Goal: Task Accomplishment & Management: Use online tool/utility

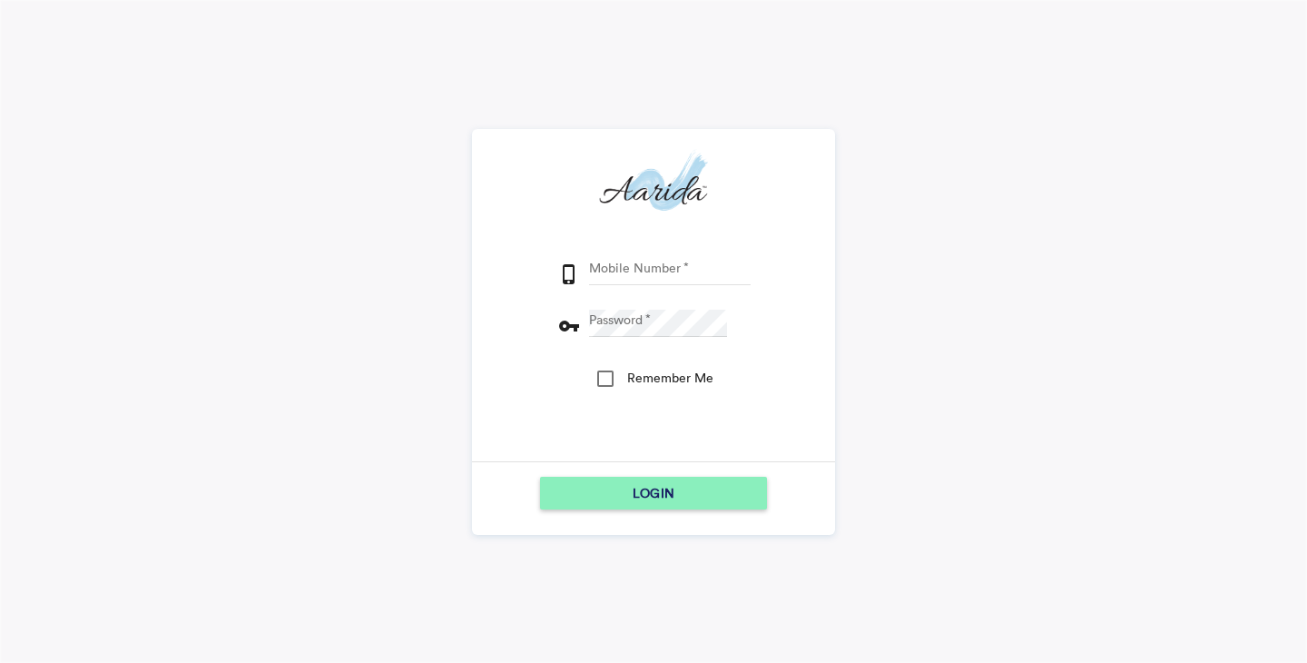
type input "9164890976"
click at [606, 378] on div "Remember Me" at bounding box center [605, 378] width 16 height 16
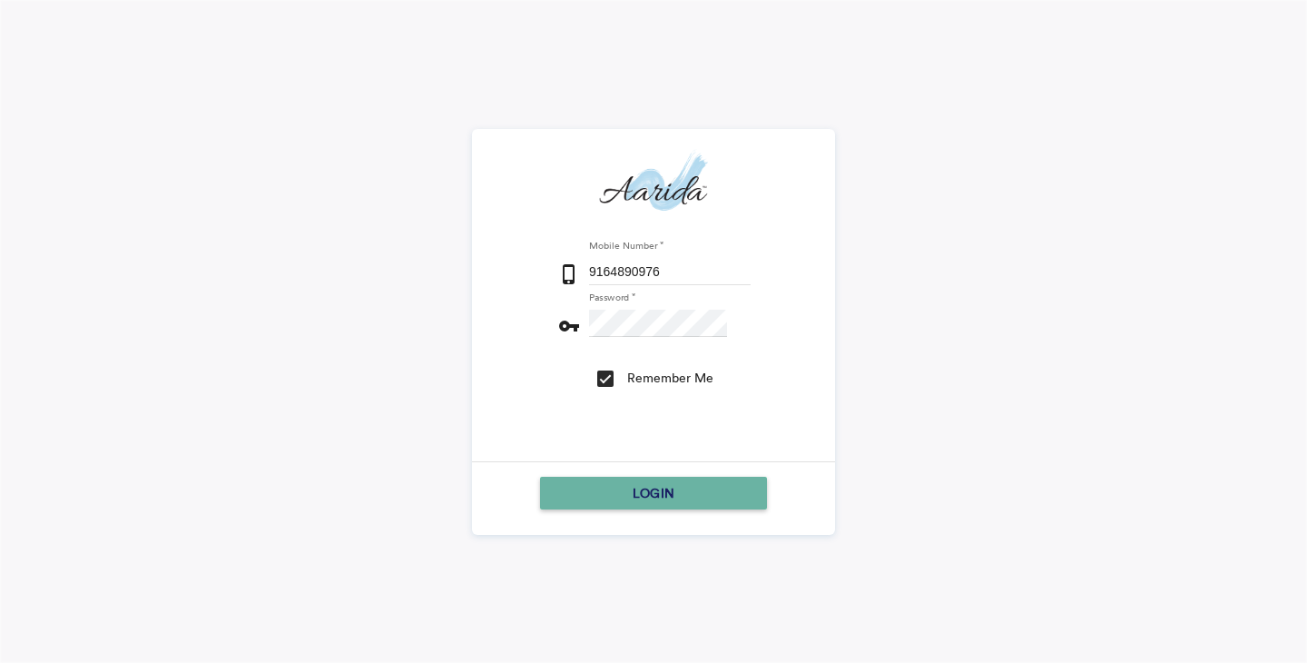
click at [632, 493] on div "LOGIN" at bounding box center [653, 493] width 212 height 33
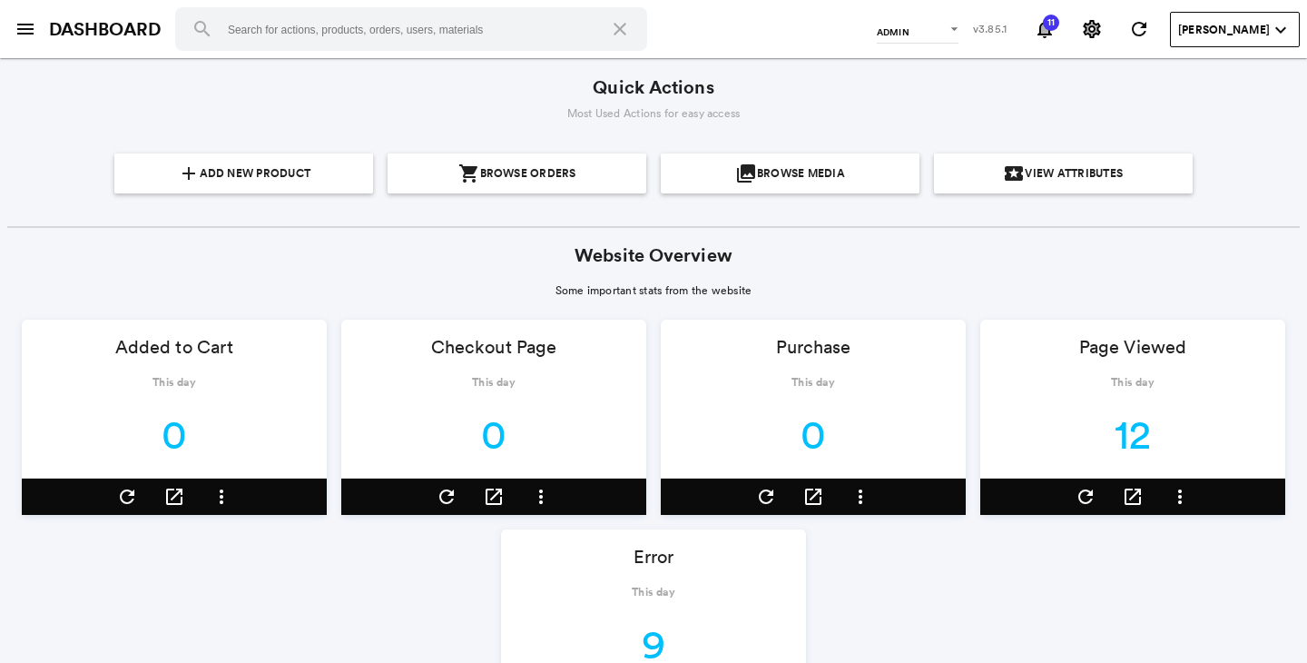
click at [25, 33] on md-icon "menu" at bounding box center [26, 29] width 22 height 22
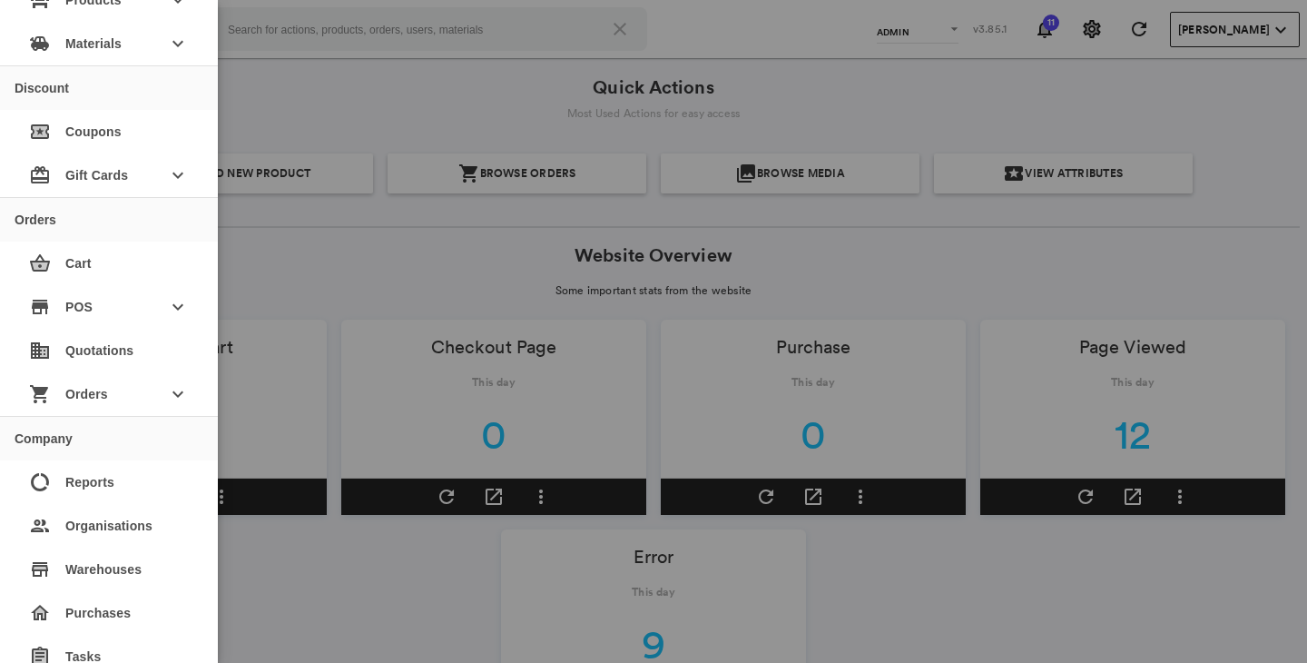
scroll to position [562, 0]
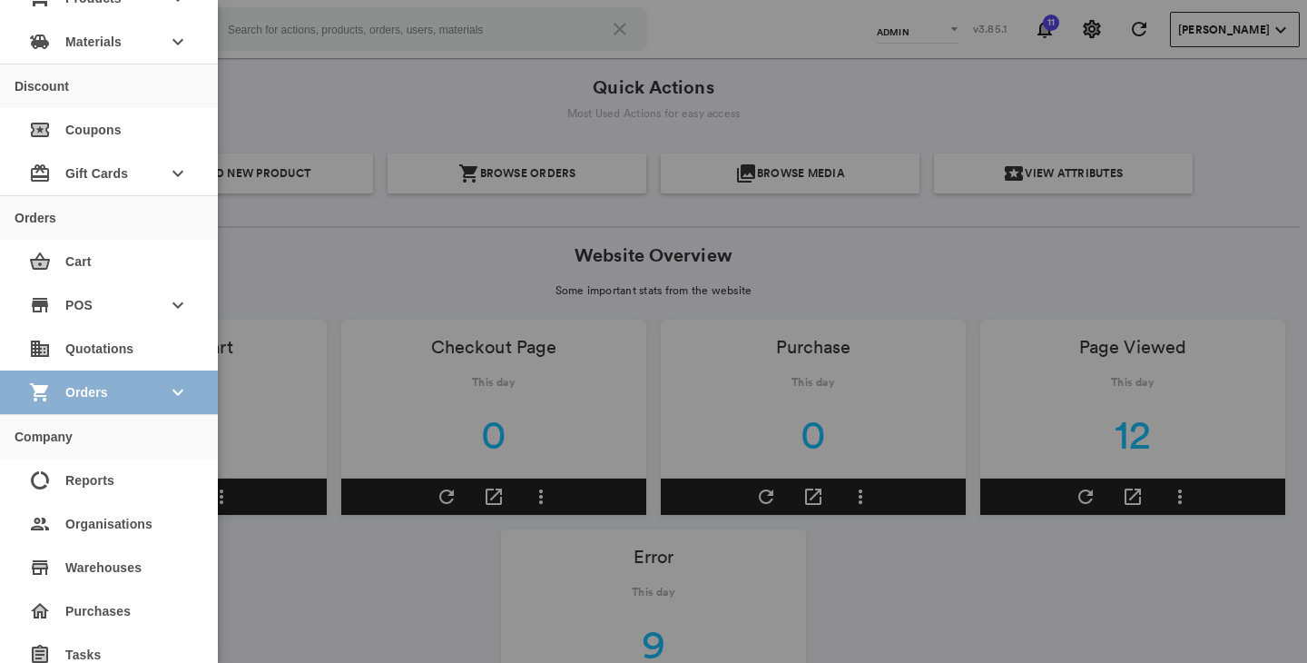
click at [108, 408] on span "Orders" at bounding box center [108, 392] width 87 height 33
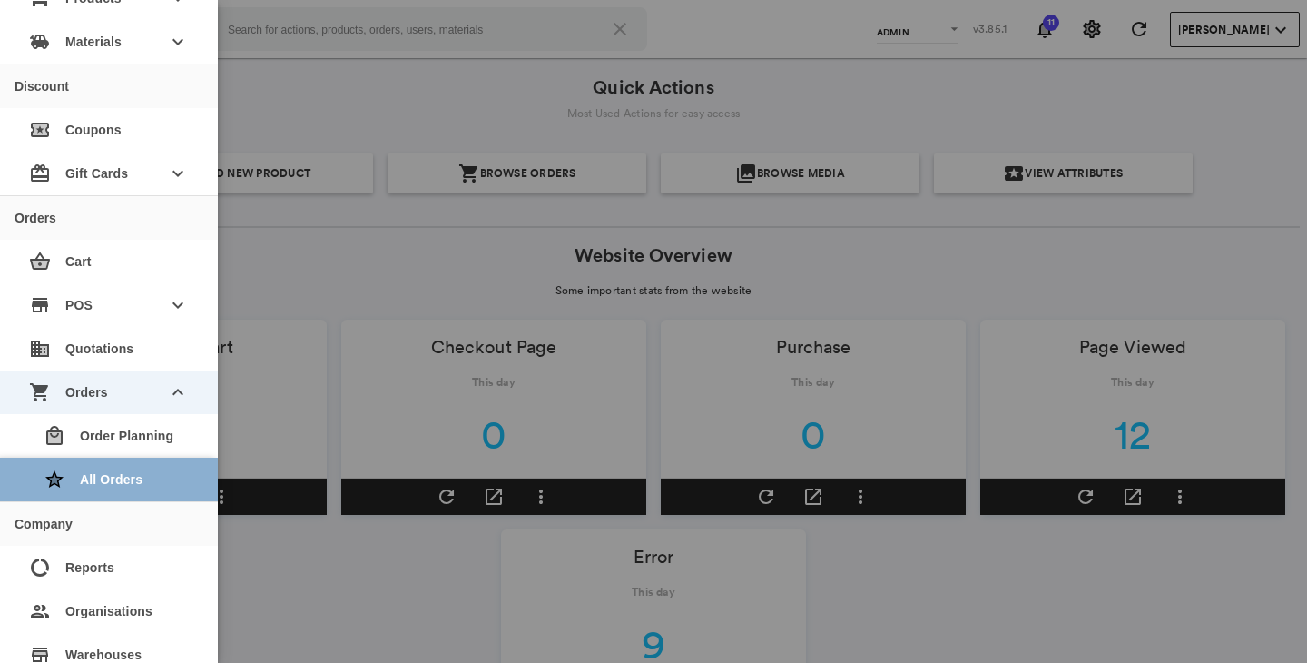
click at [104, 472] on div "star All Orders" at bounding box center [116, 480] width 174 height 44
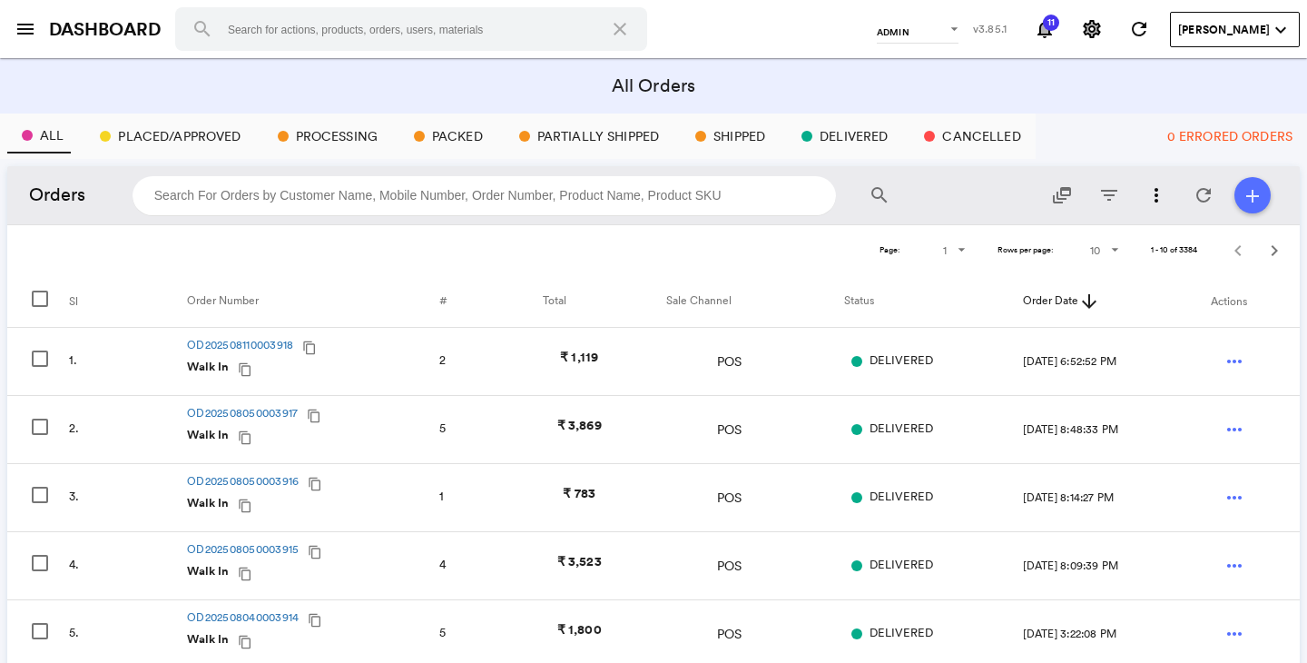
click at [44, 255] on md-table-pagination "Page: 1 1 2 3 4 5 6 7 8 9 10 Rows per page: 10 10 25 50 100 1 - 10 of 3384" at bounding box center [653, 250] width 1293 height 52
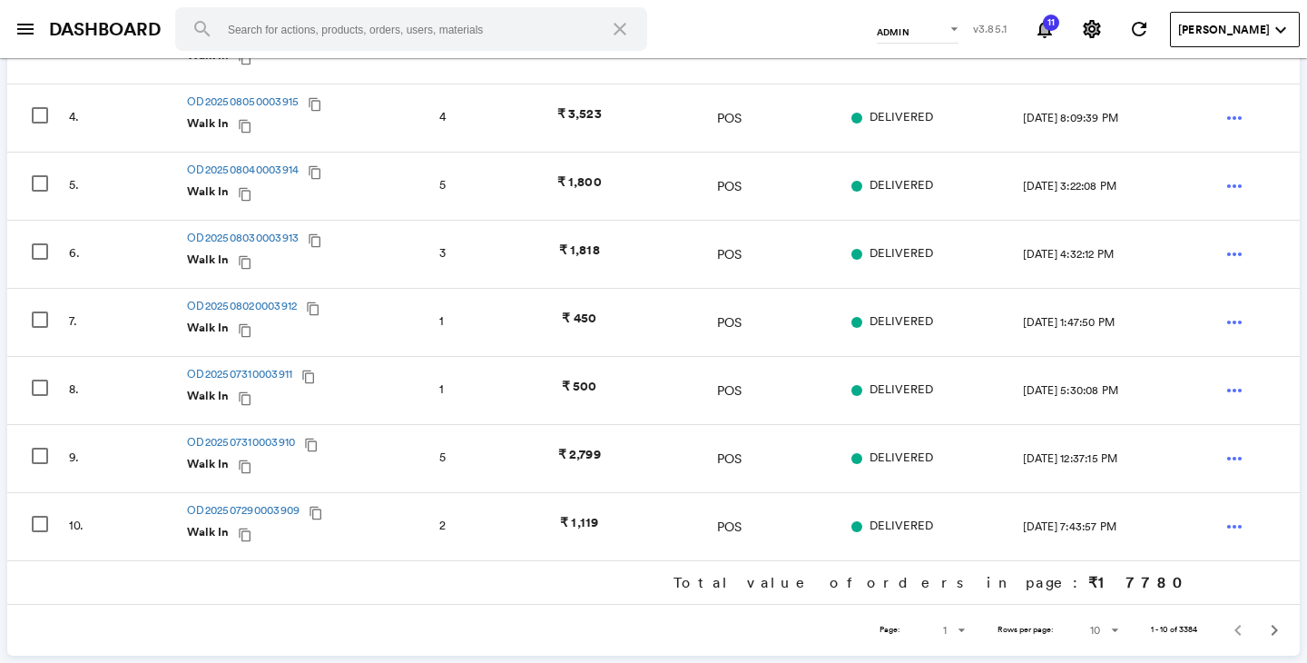
click at [1114, 625] on span "Rows" at bounding box center [1111, 630] width 22 height 22
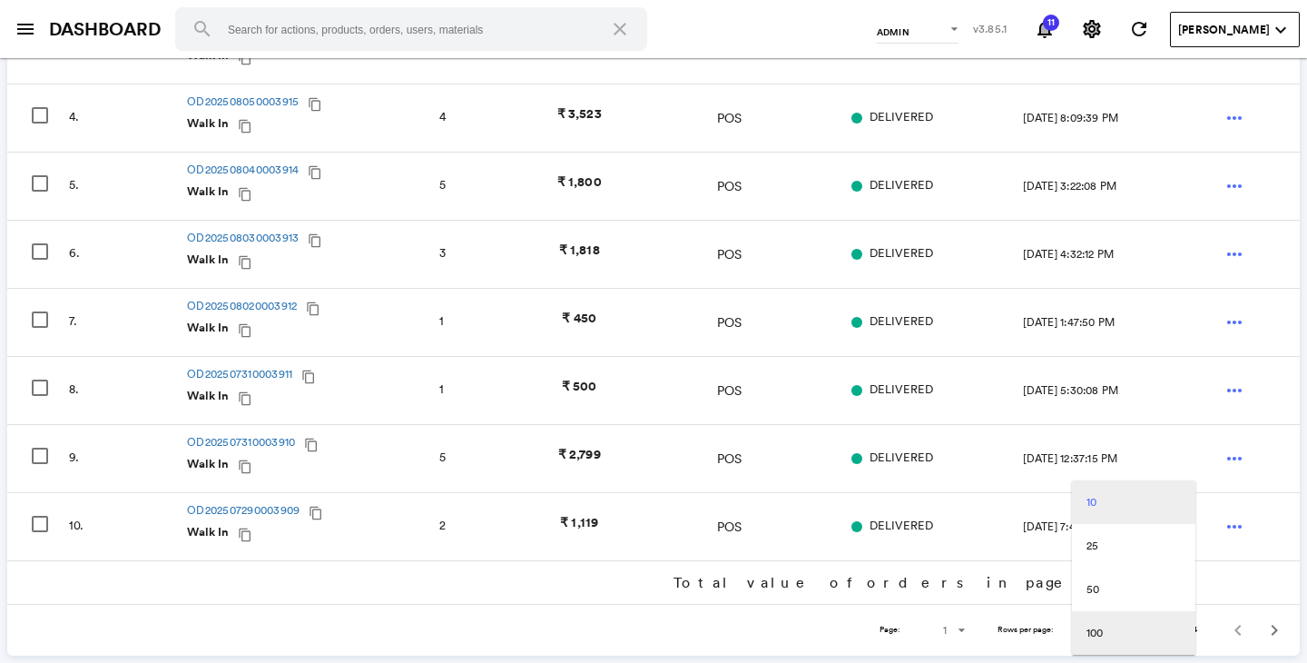
click at [1102, 636] on div "100" at bounding box center [1095, 632] width 16 height 15
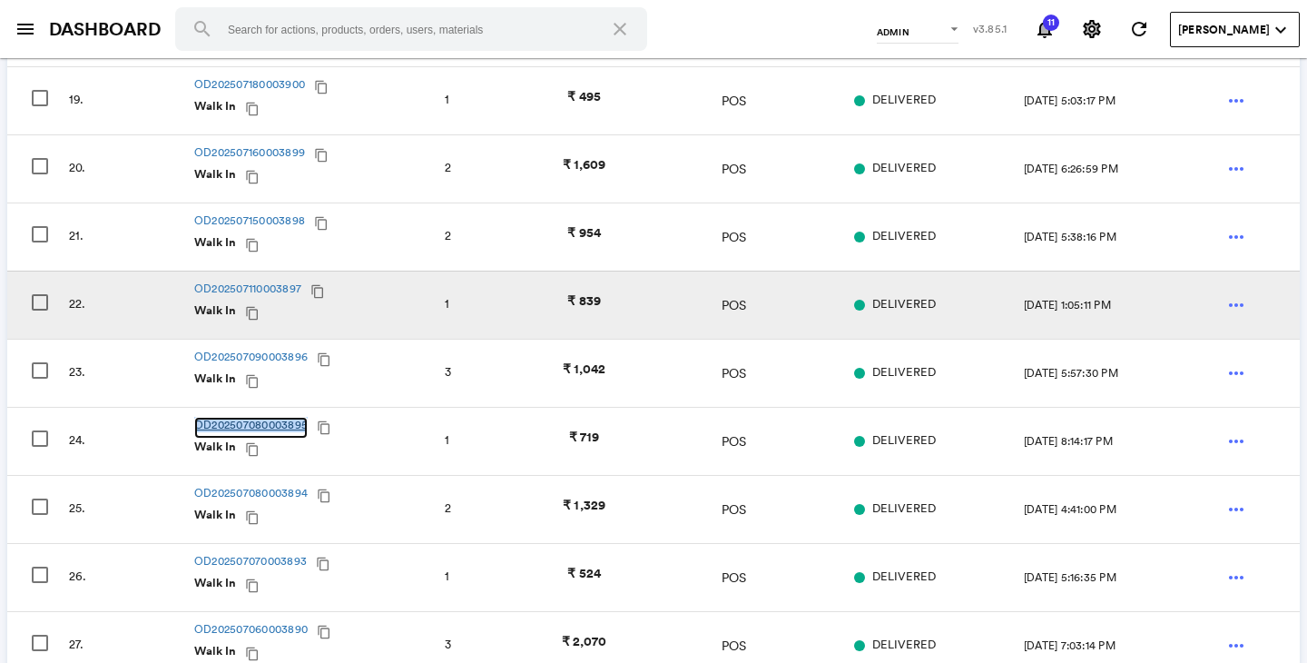
scroll to position [1484, 0]
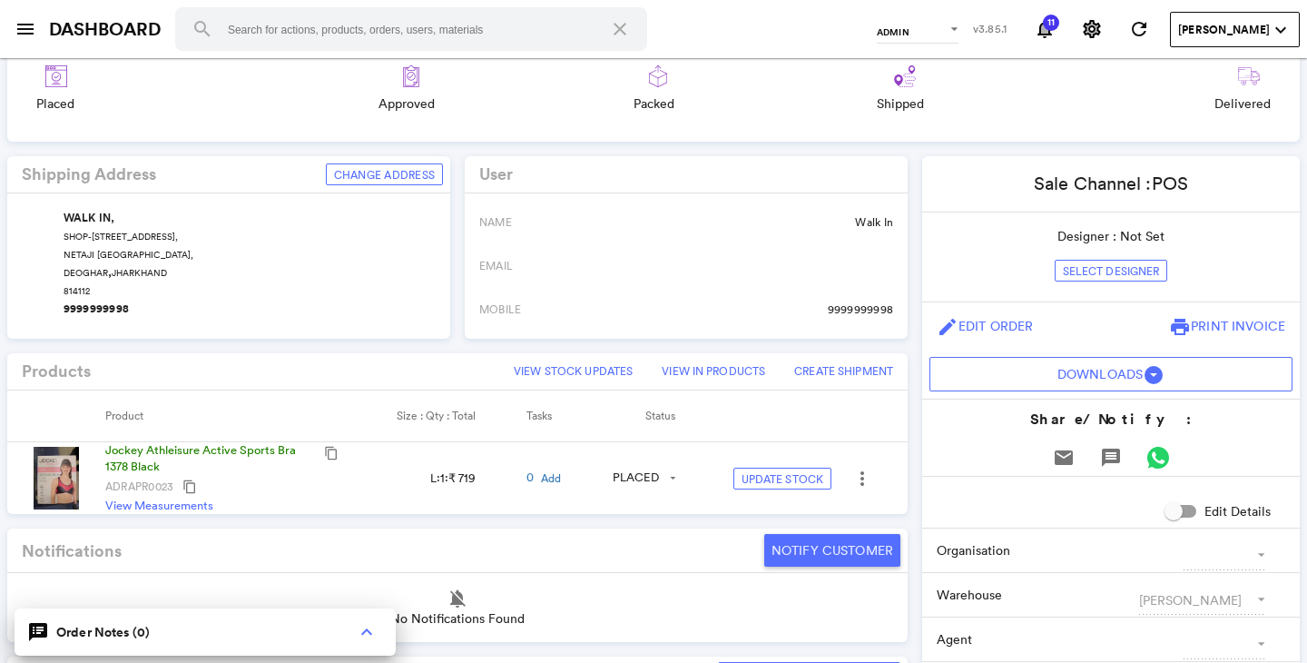
scroll to position [309, 0]
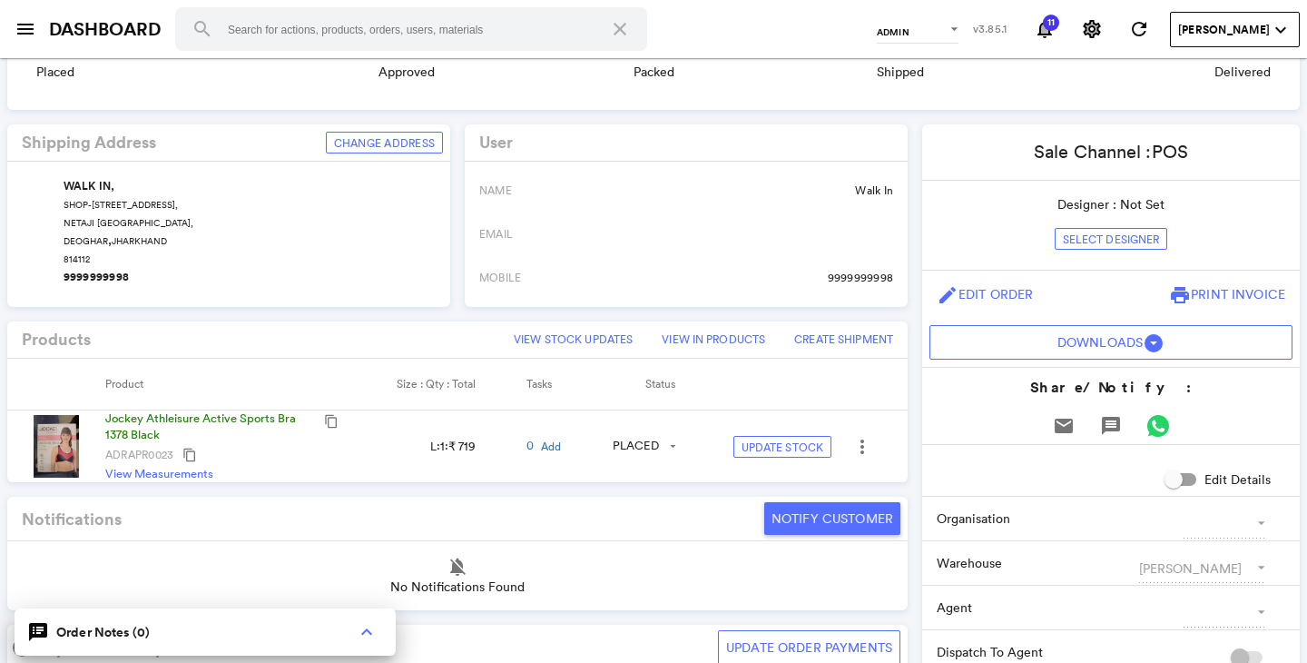
click at [47, 424] on img at bounding box center [56, 446] width 45 height 62
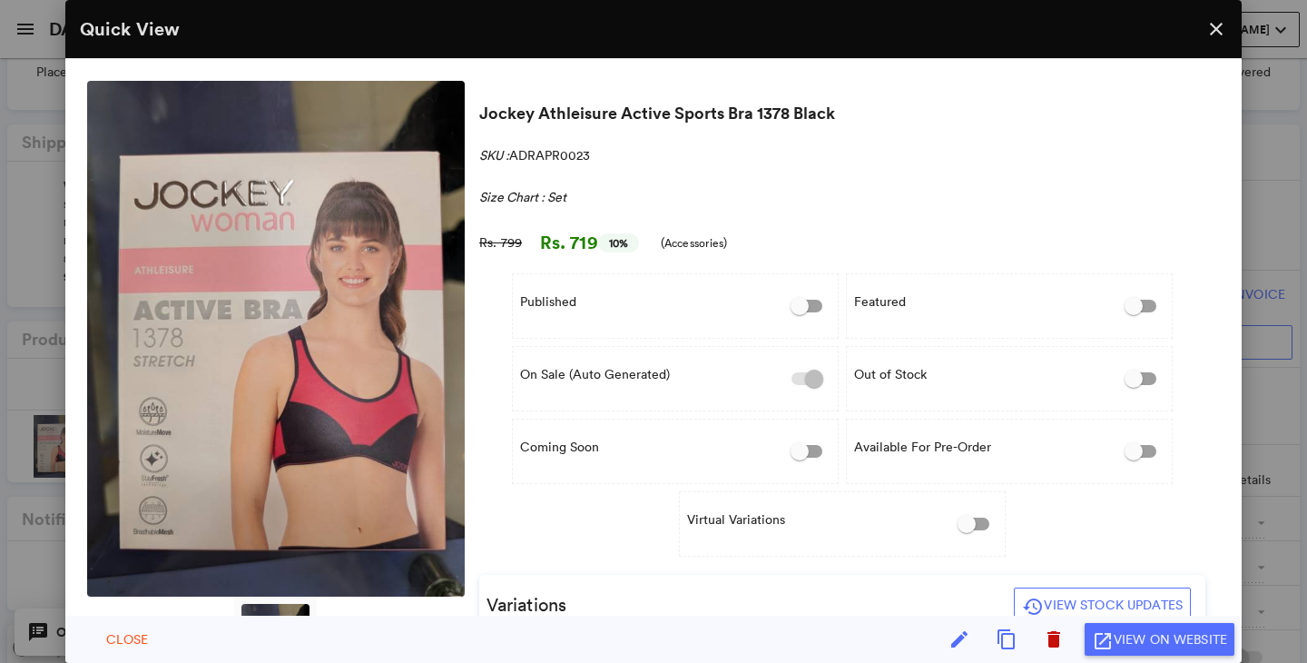
click at [1215, 29] on md-icon "close" at bounding box center [1217, 29] width 22 height 22
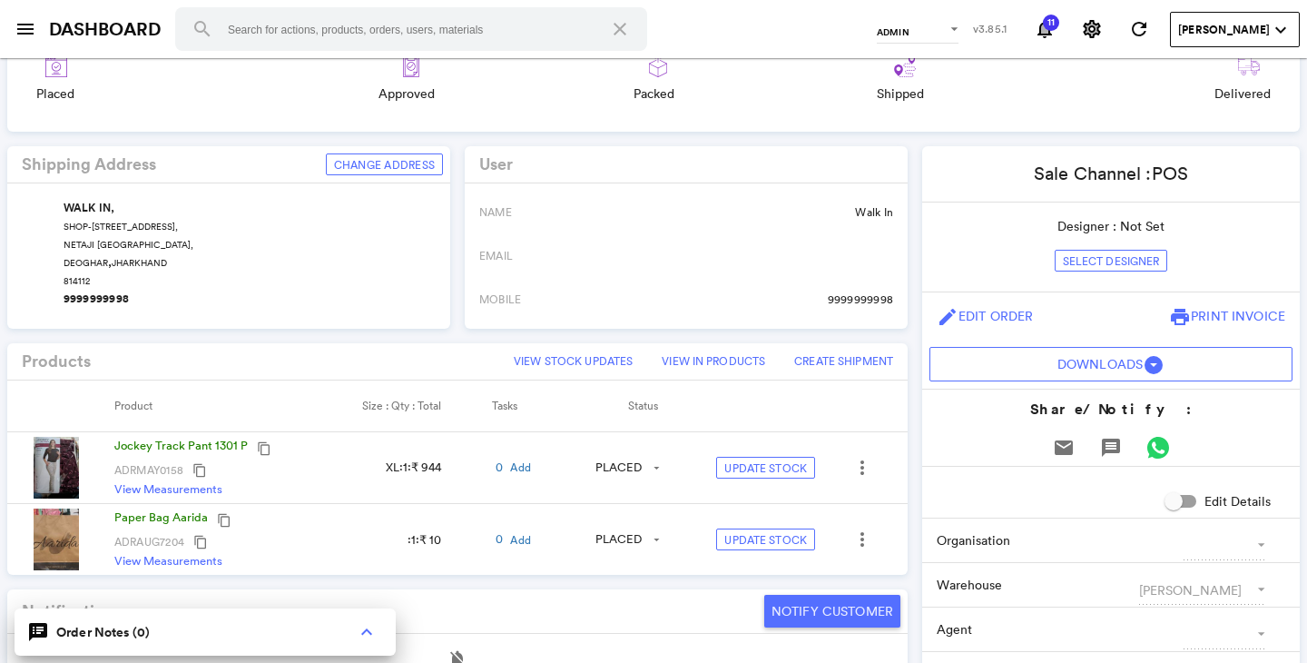
scroll to position [273, 0]
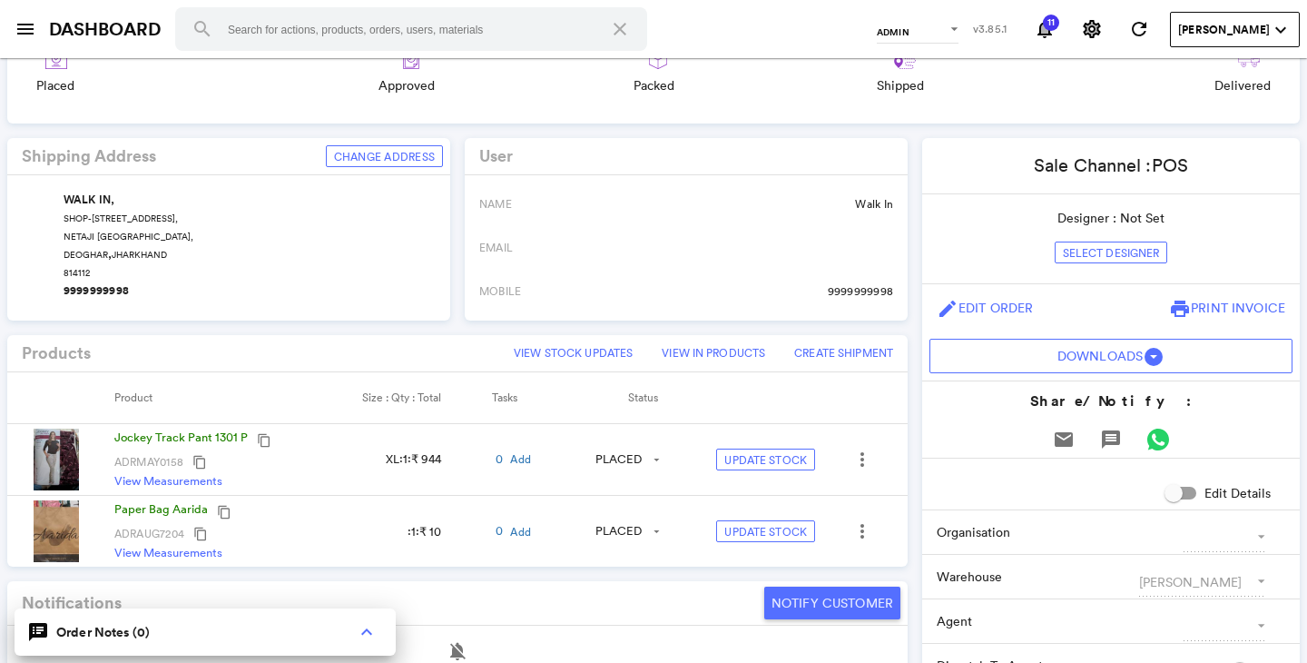
click at [42, 468] on img at bounding box center [56, 460] width 45 height 62
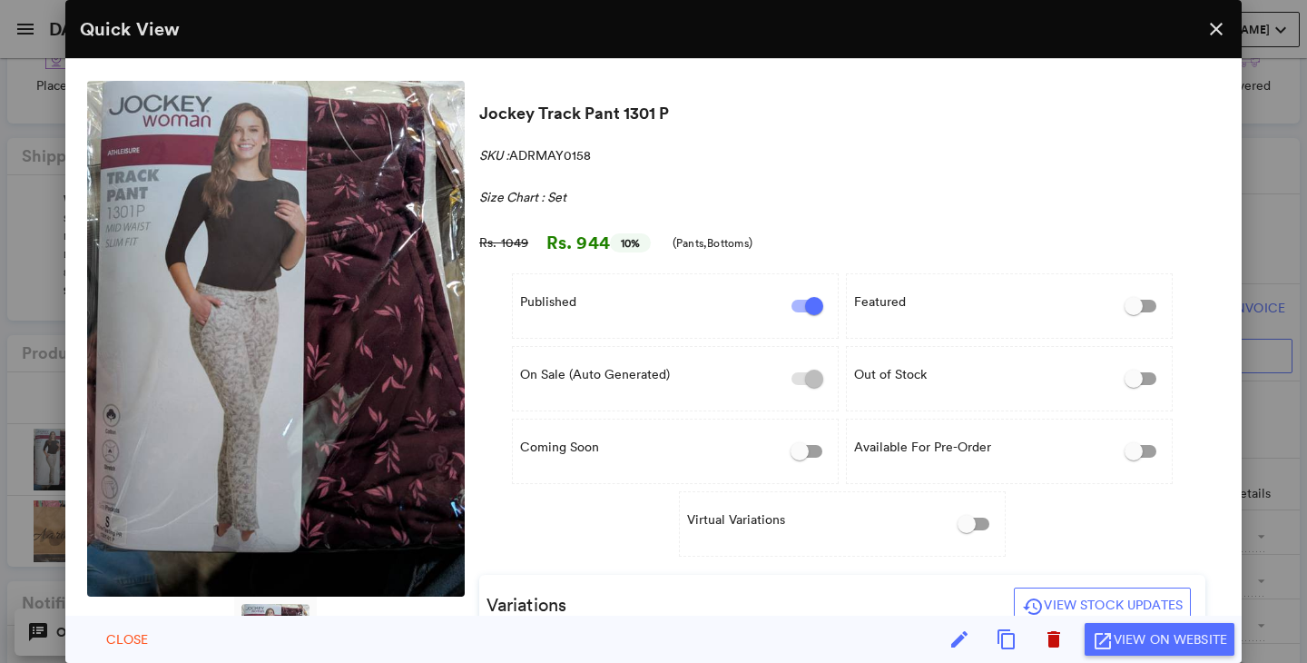
click at [1212, 33] on md-icon "close" at bounding box center [1217, 29] width 22 height 22
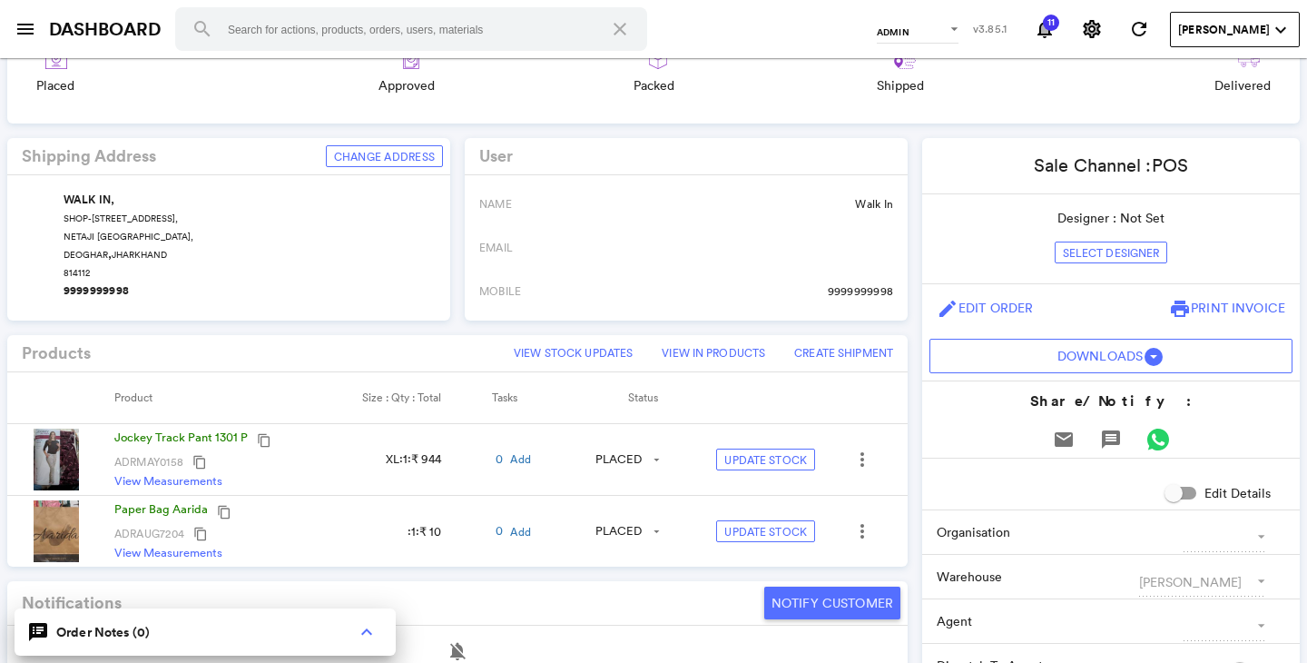
scroll to position [0, 0]
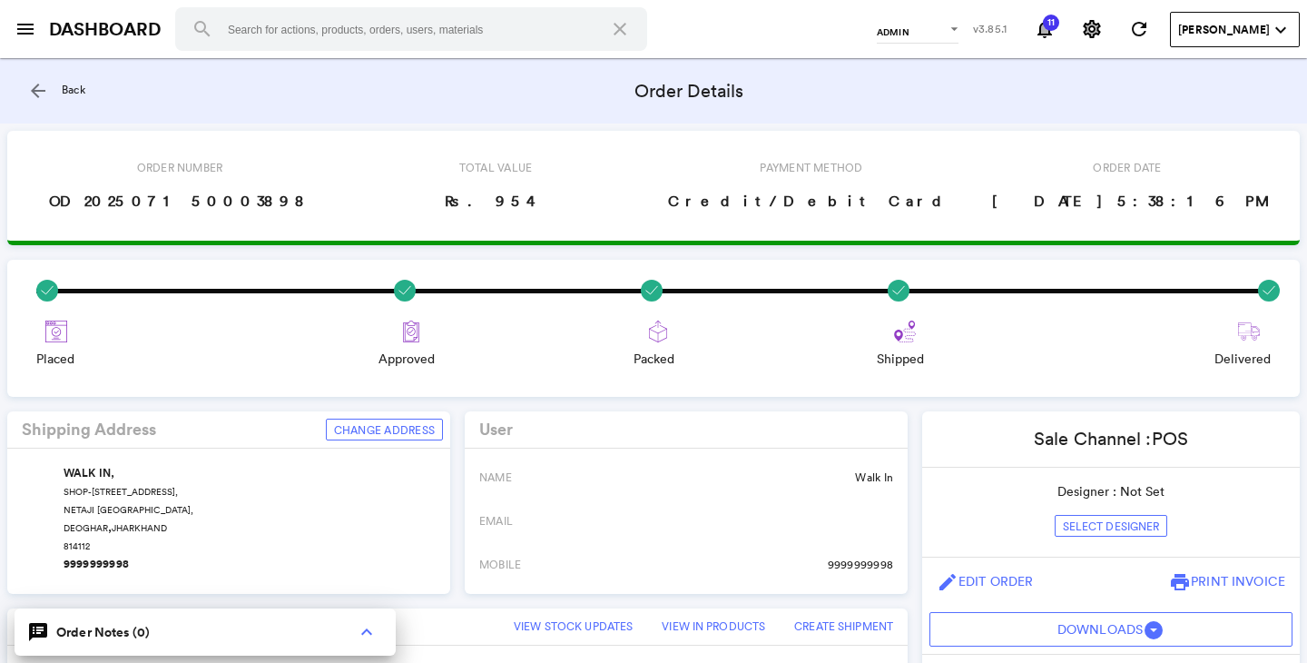
click at [29, 79] on button "arrow_back" at bounding box center [38, 91] width 36 height 36
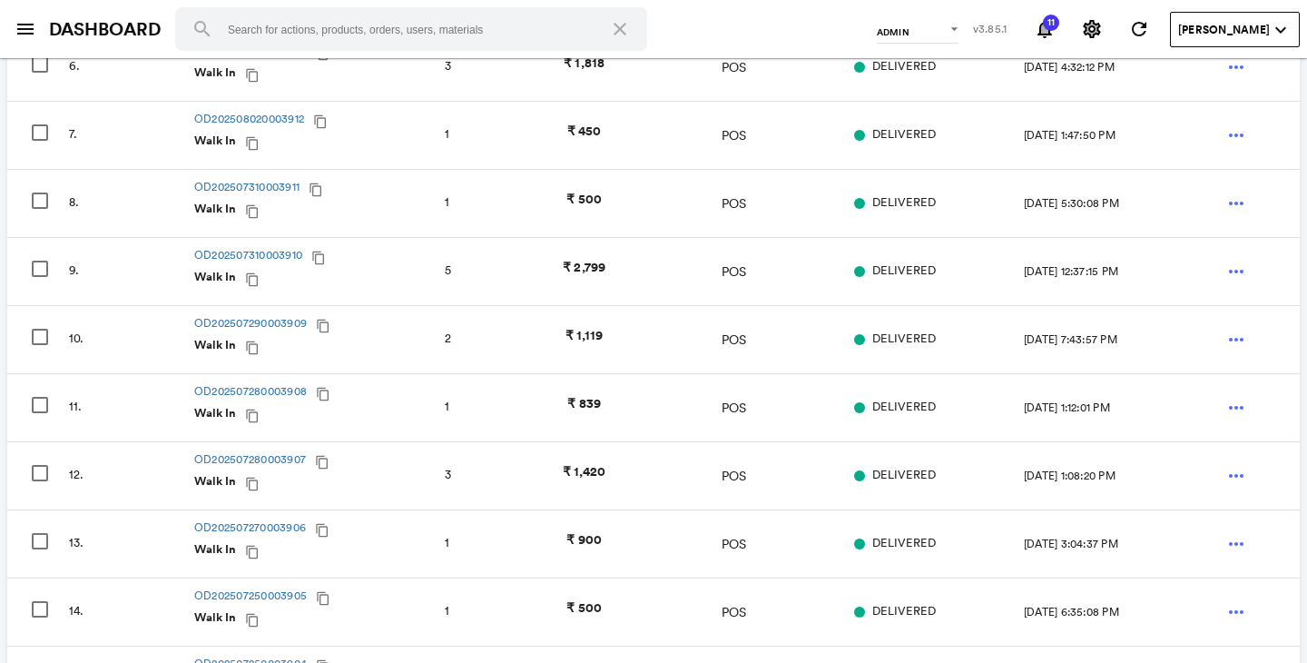
scroll to position [626, 0]
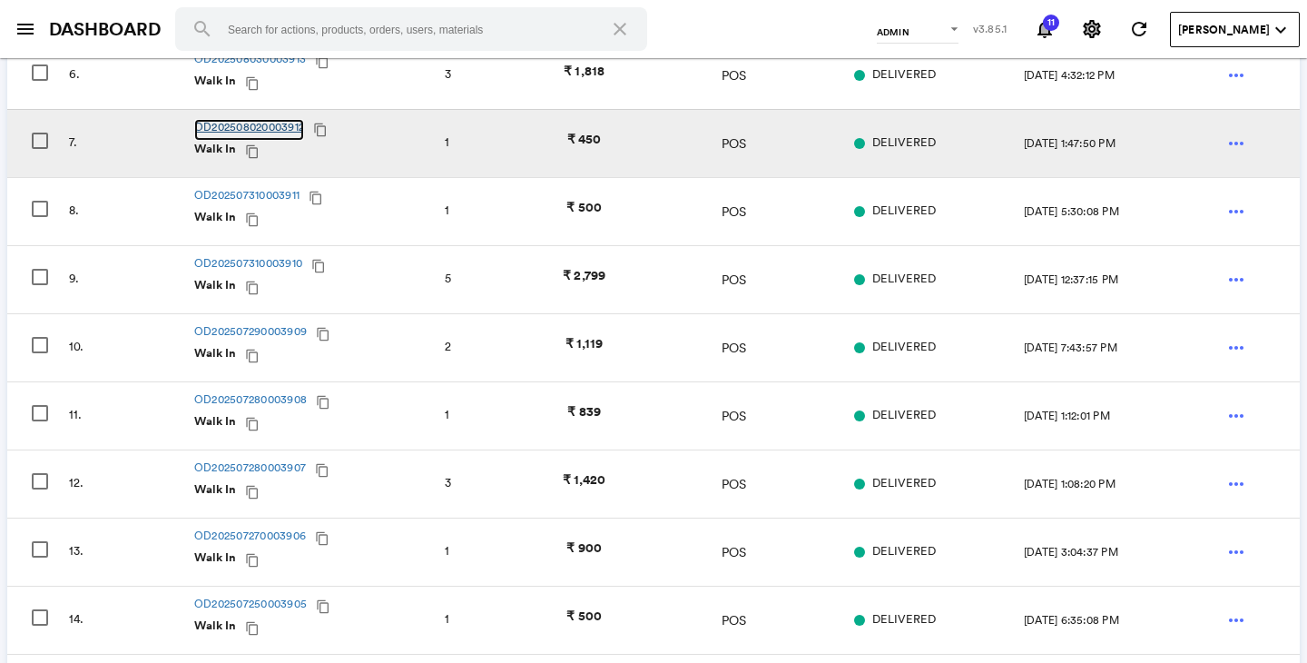
click at [268, 129] on link "OD202508020003912" at bounding box center [249, 130] width 110 height 22
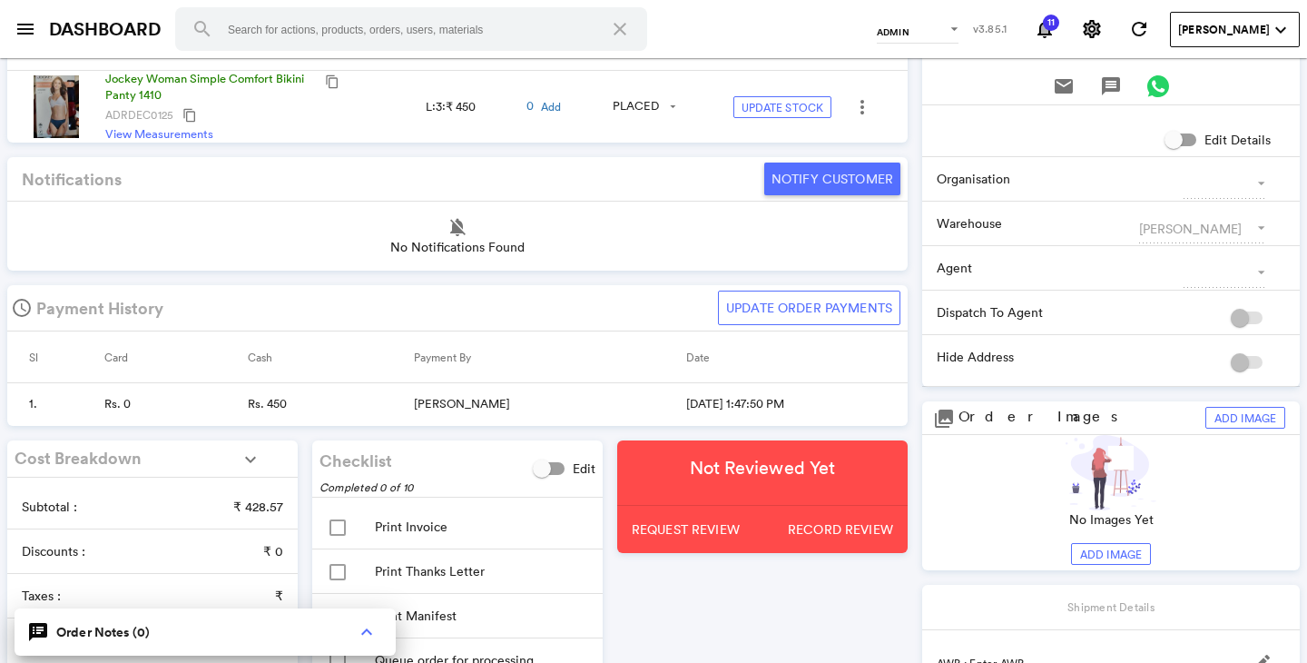
click at [47, 111] on img at bounding box center [56, 106] width 45 height 62
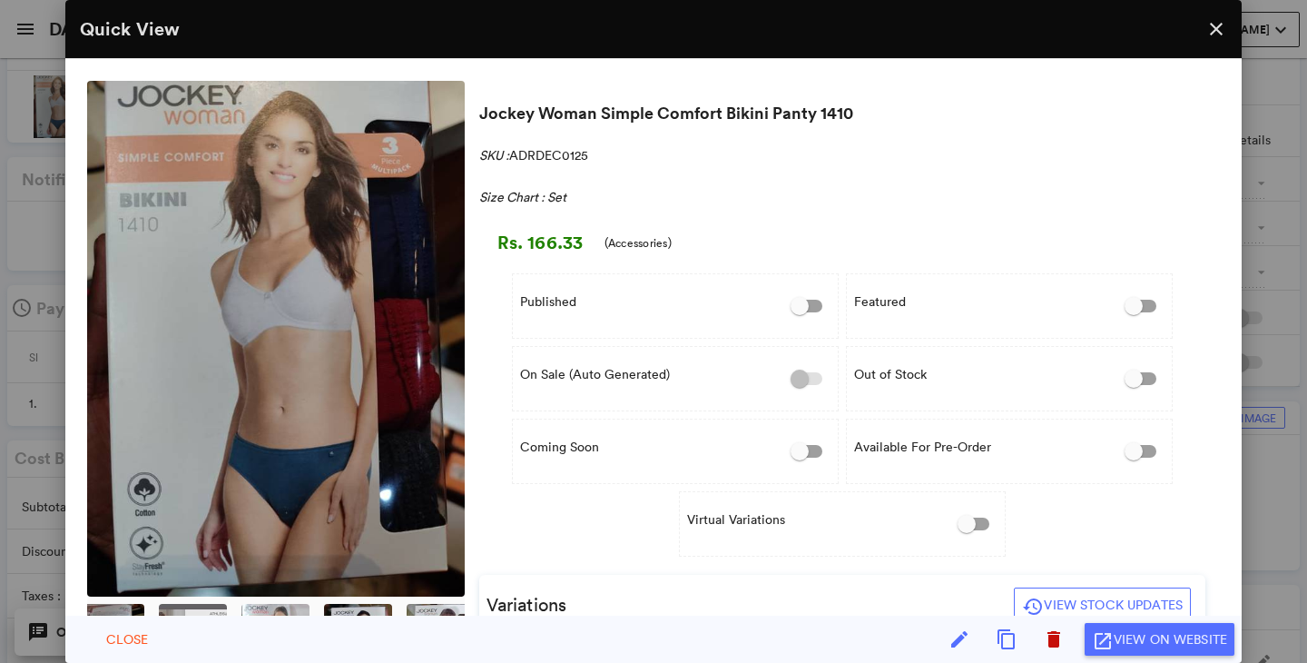
click at [1217, 33] on md-icon "close" at bounding box center [1217, 29] width 22 height 22
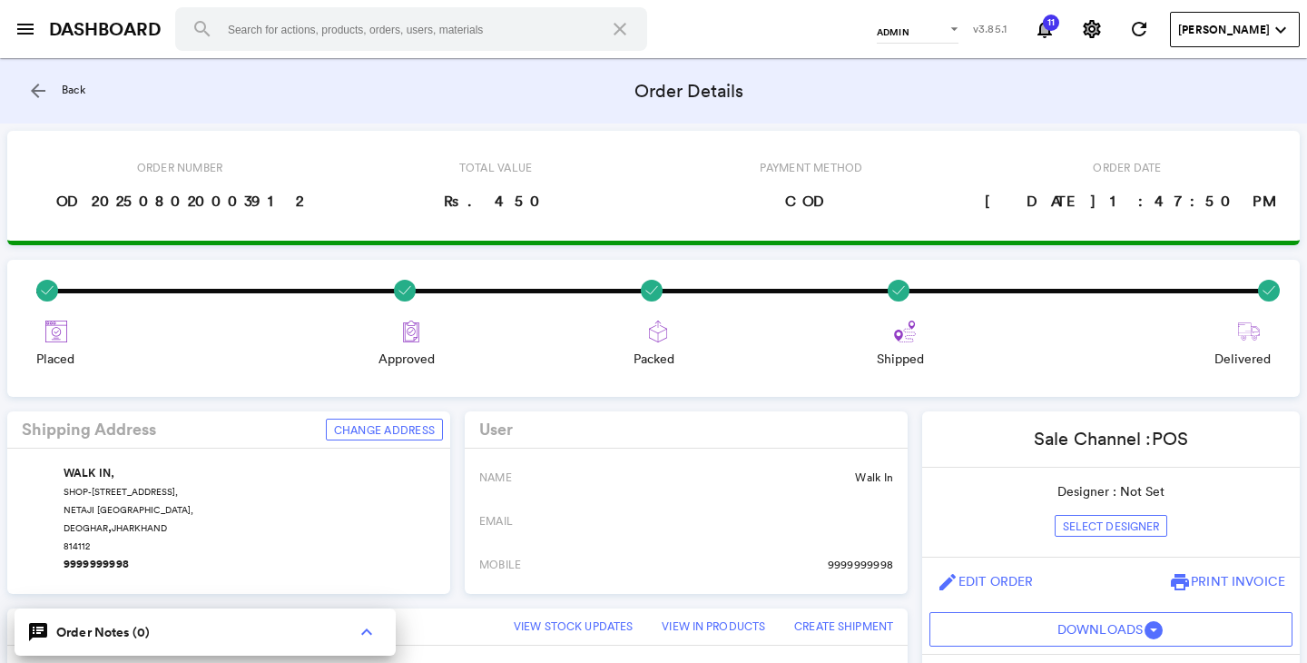
click at [39, 85] on md-icon "arrow_back" at bounding box center [38, 91] width 22 height 22
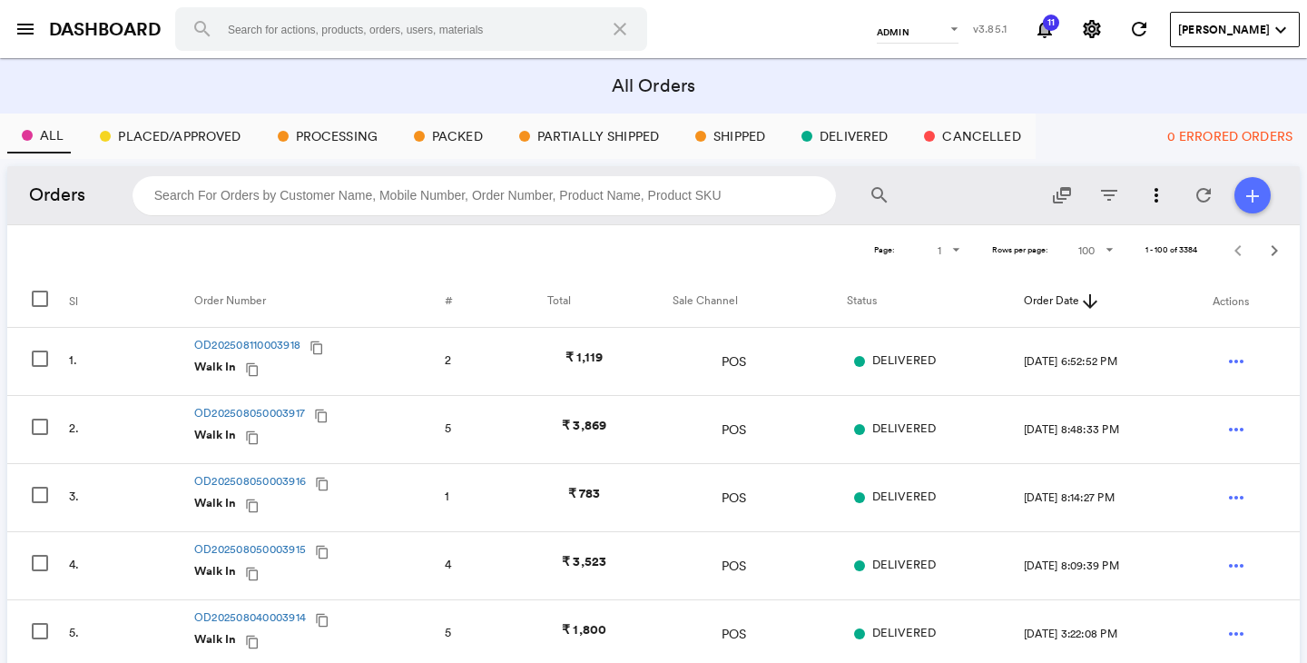
click at [31, 24] on md-icon "menu" at bounding box center [26, 29] width 22 height 22
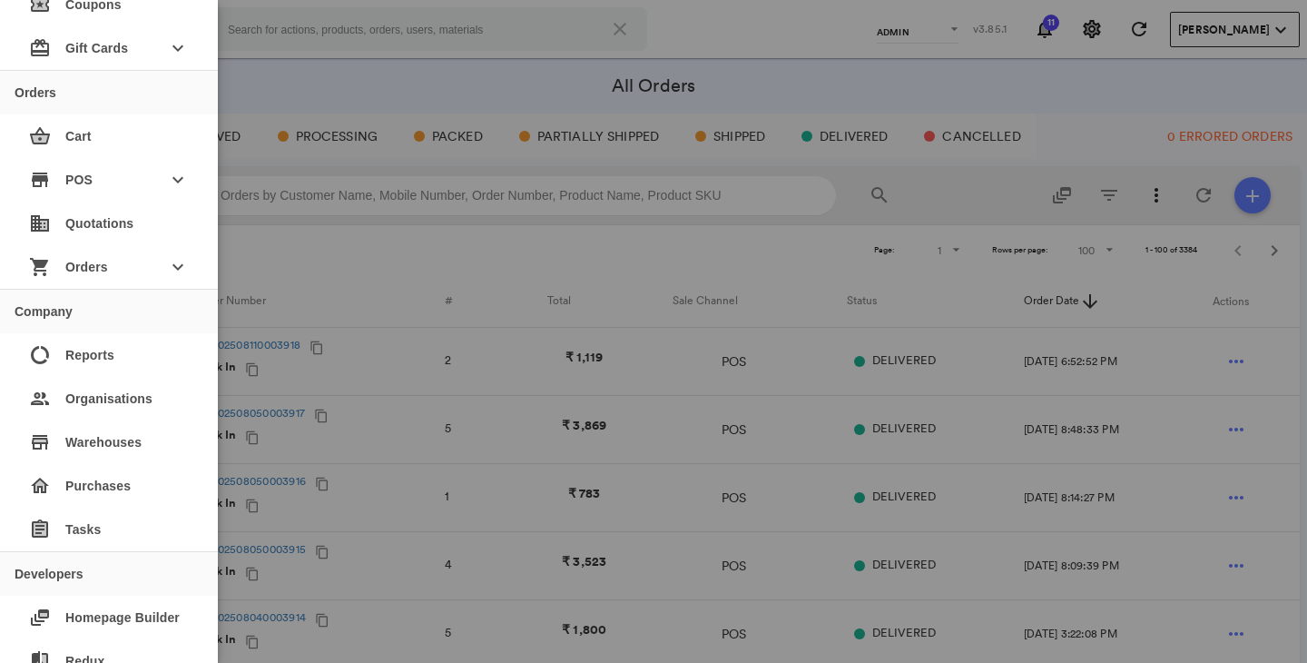
scroll to position [751, 0]
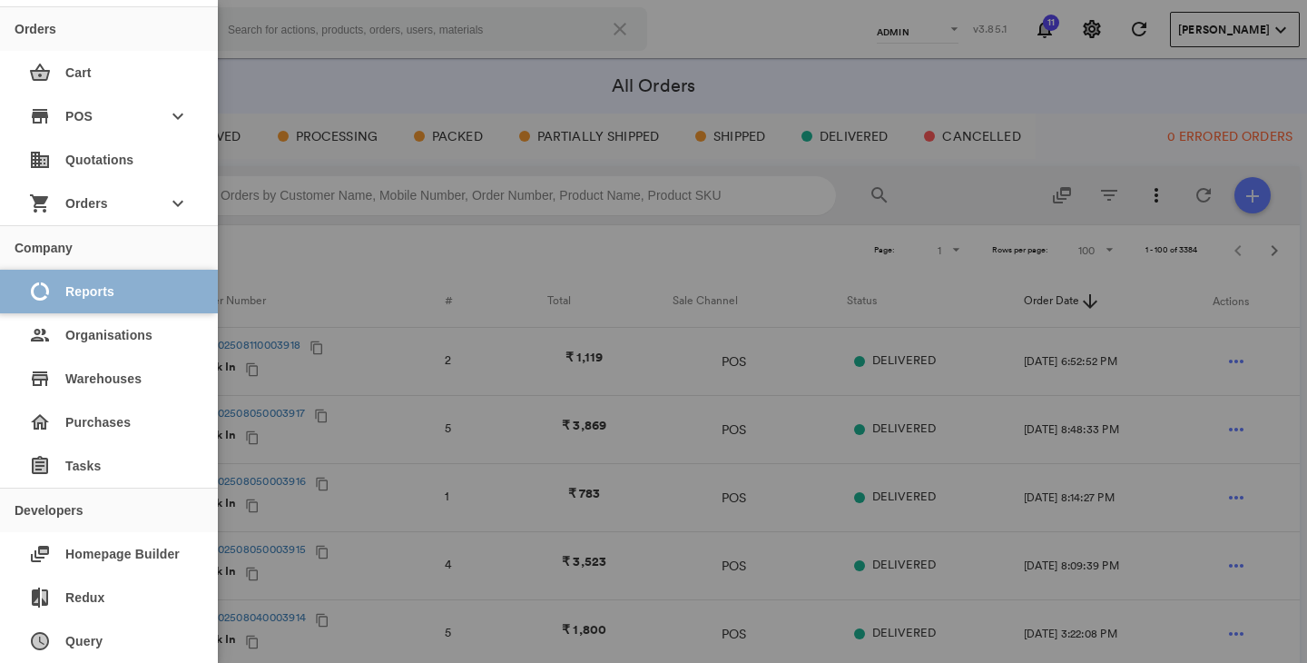
click at [133, 287] on div "data_usage Reports" at bounding box center [109, 292] width 189 height 44
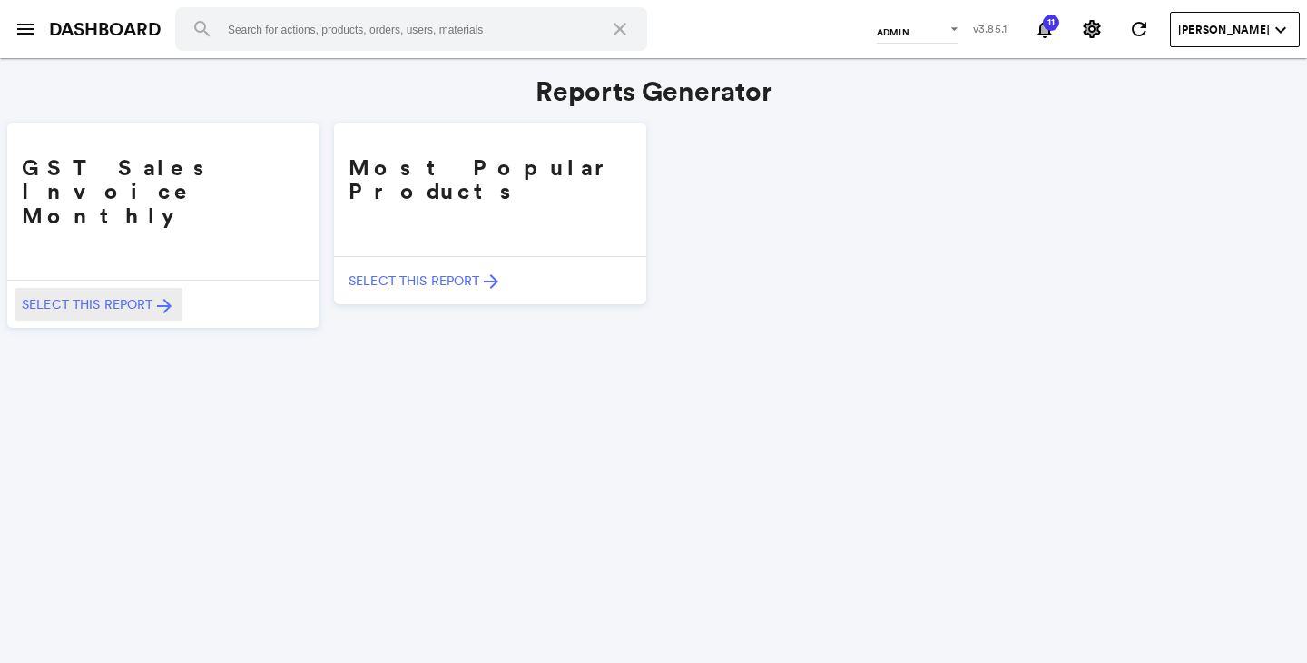
click at [105, 288] on button "Select this report arrow_forward" at bounding box center [99, 304] width 168 height 33
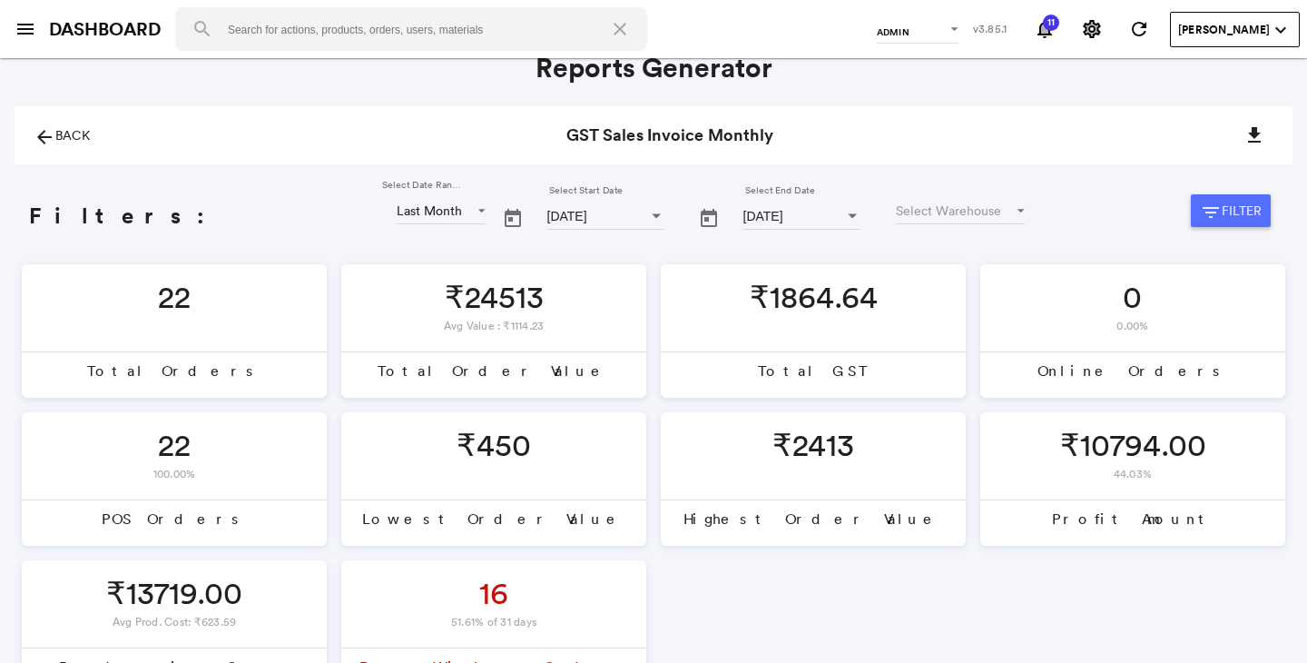
scroll to position [22, 0]
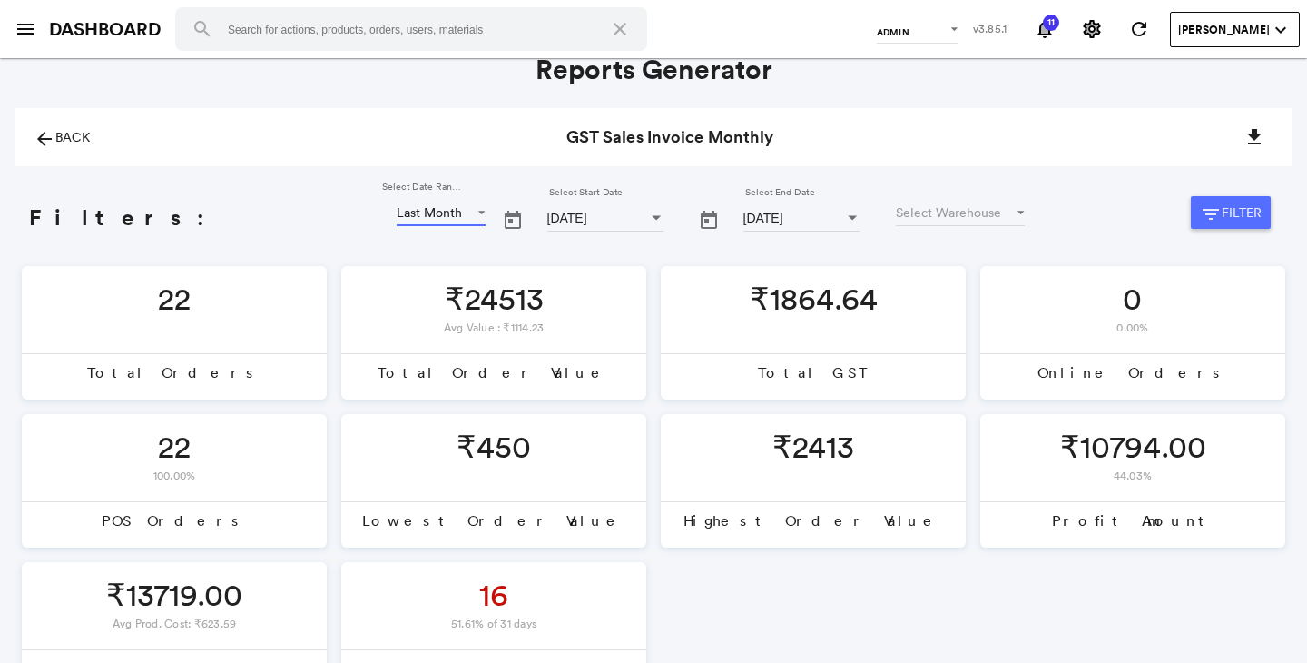
click at [397, 218] on div "Last Month" at bounding box center [429, 212] width 65 height 16
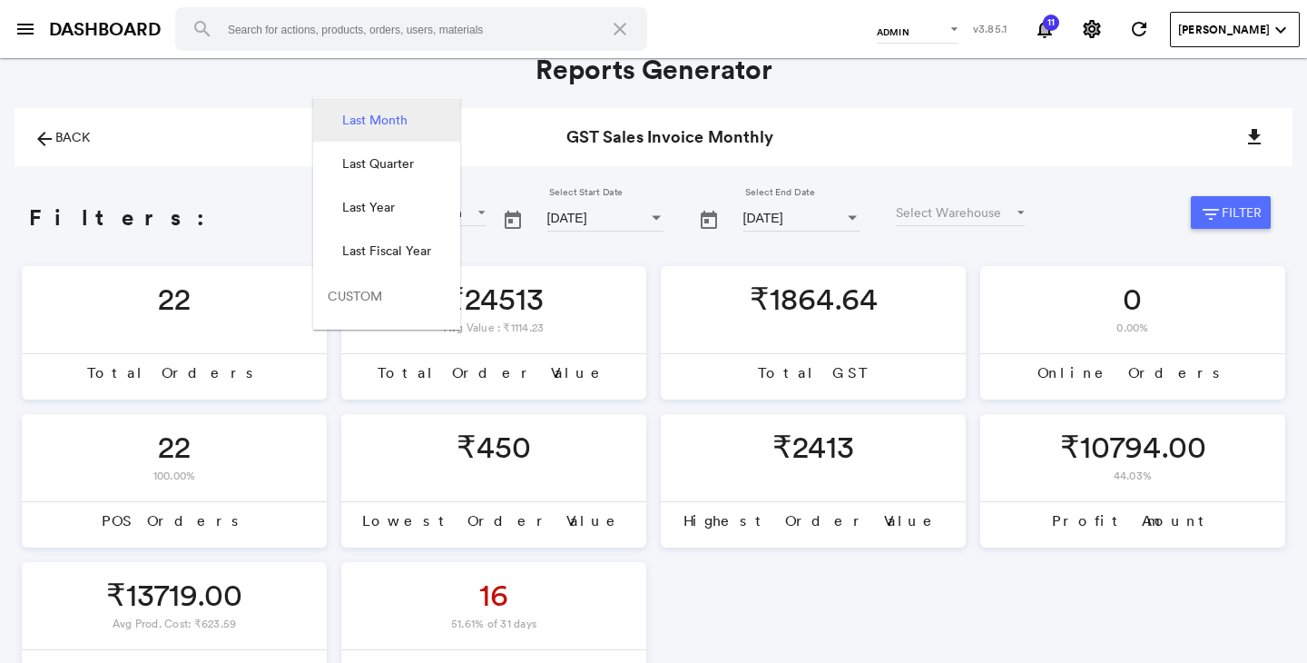
scroll to position [489, 0]
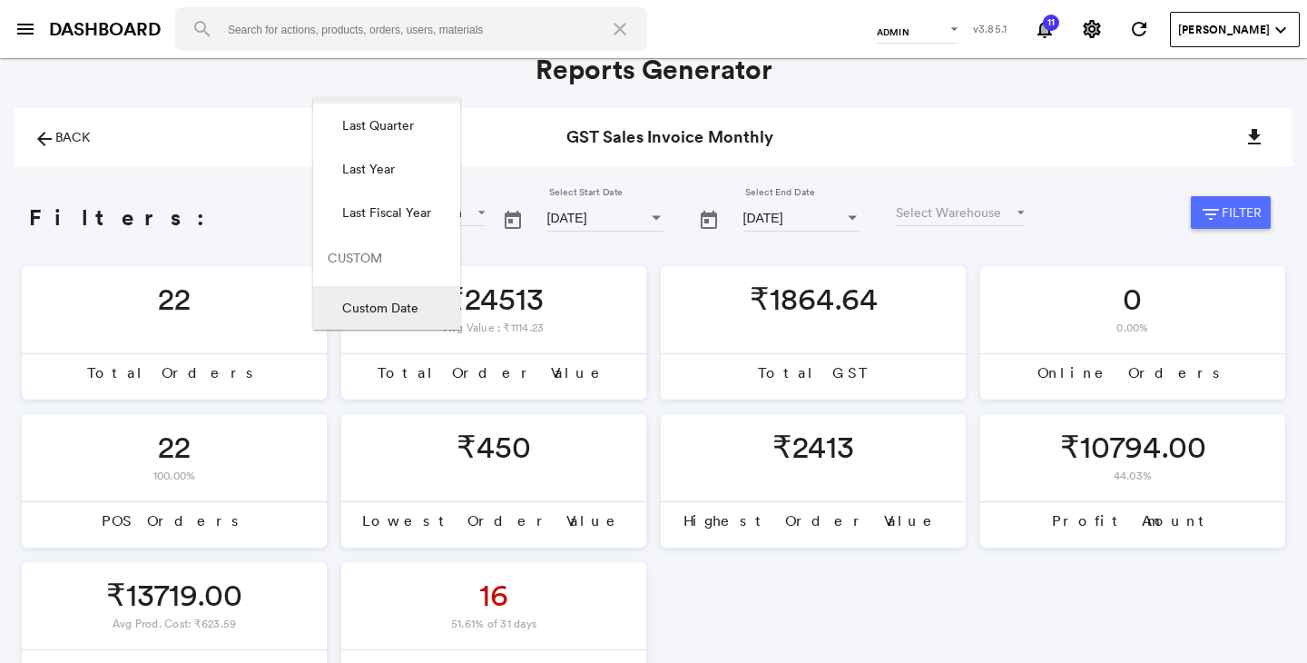
click at [392, 309] on div "Custom Date" at bounding box center [380, 308] width 76 height 18
type input "Enter Date"
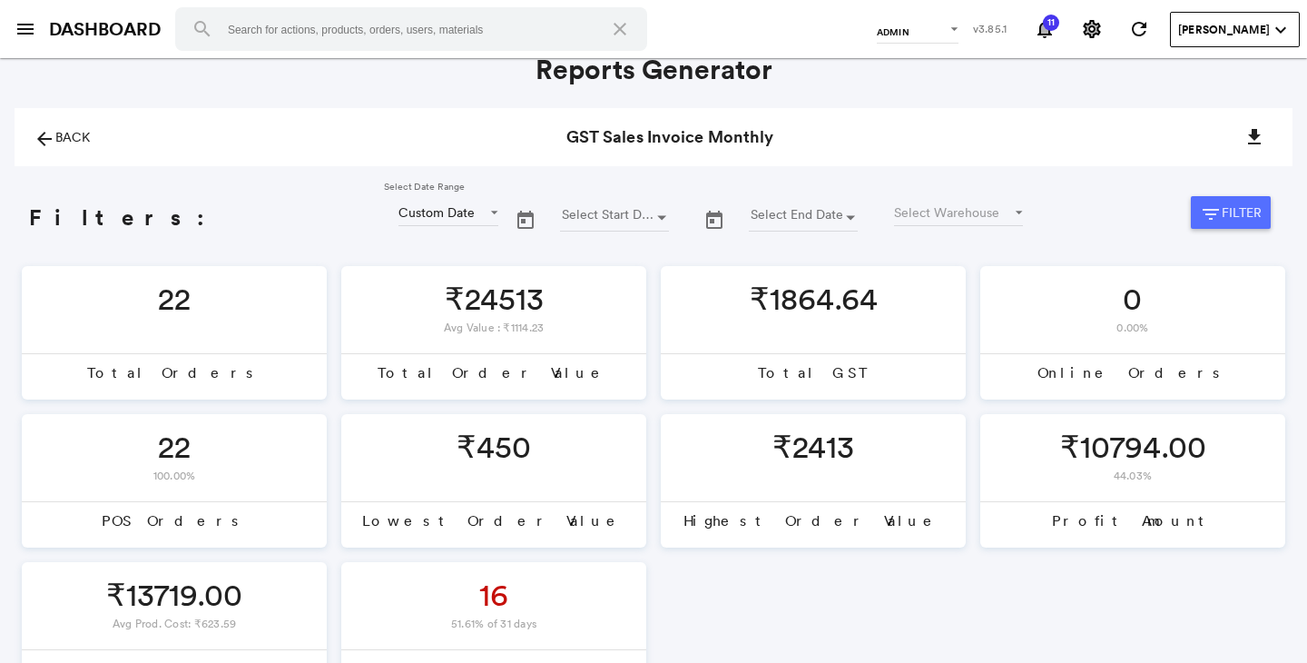
click at [645, 216] on button "Open calendar" at bounding box center [661, 218] width 33 height 33
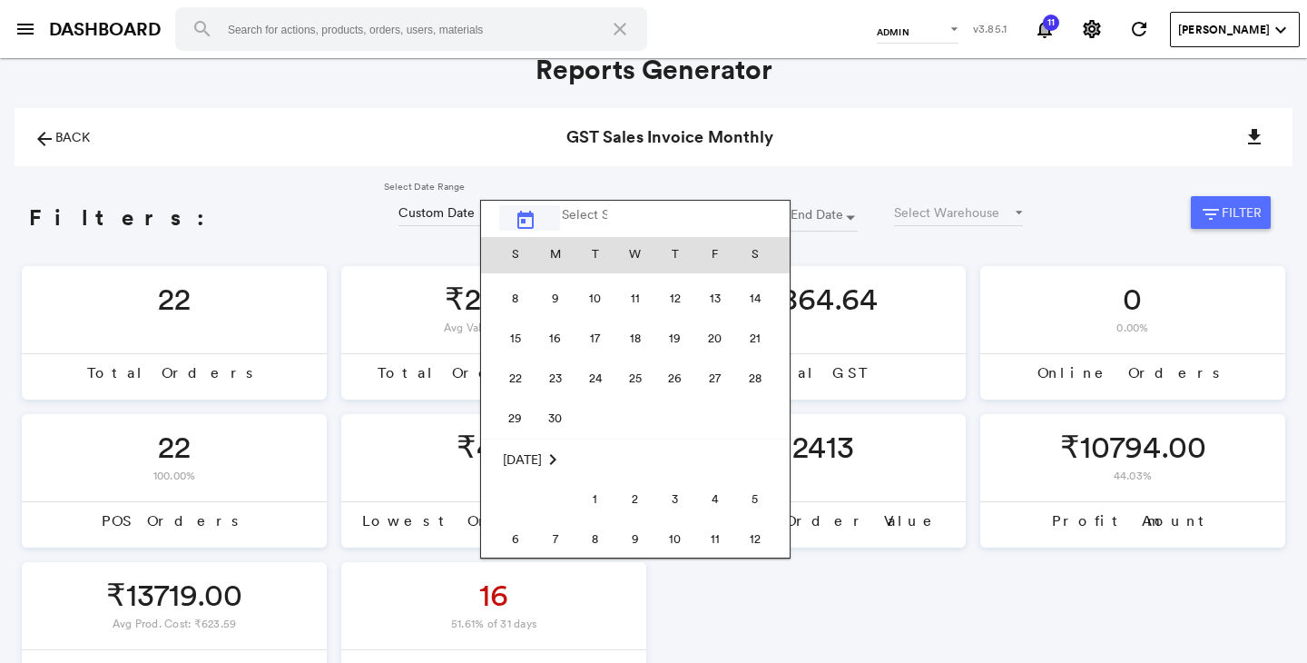
scroll to position [419838, 0]
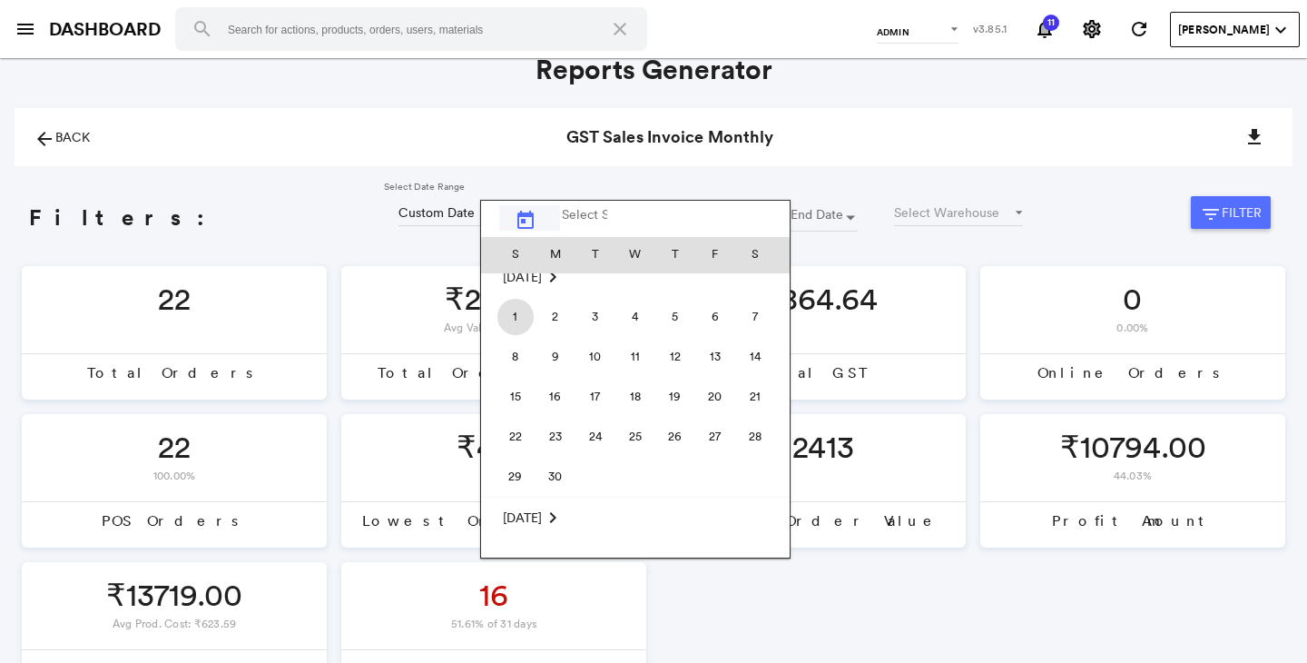
click at [508, 320] on span "1" at bounding box center [516, 317] width 36 height 36
type input "01-Jun-2025"
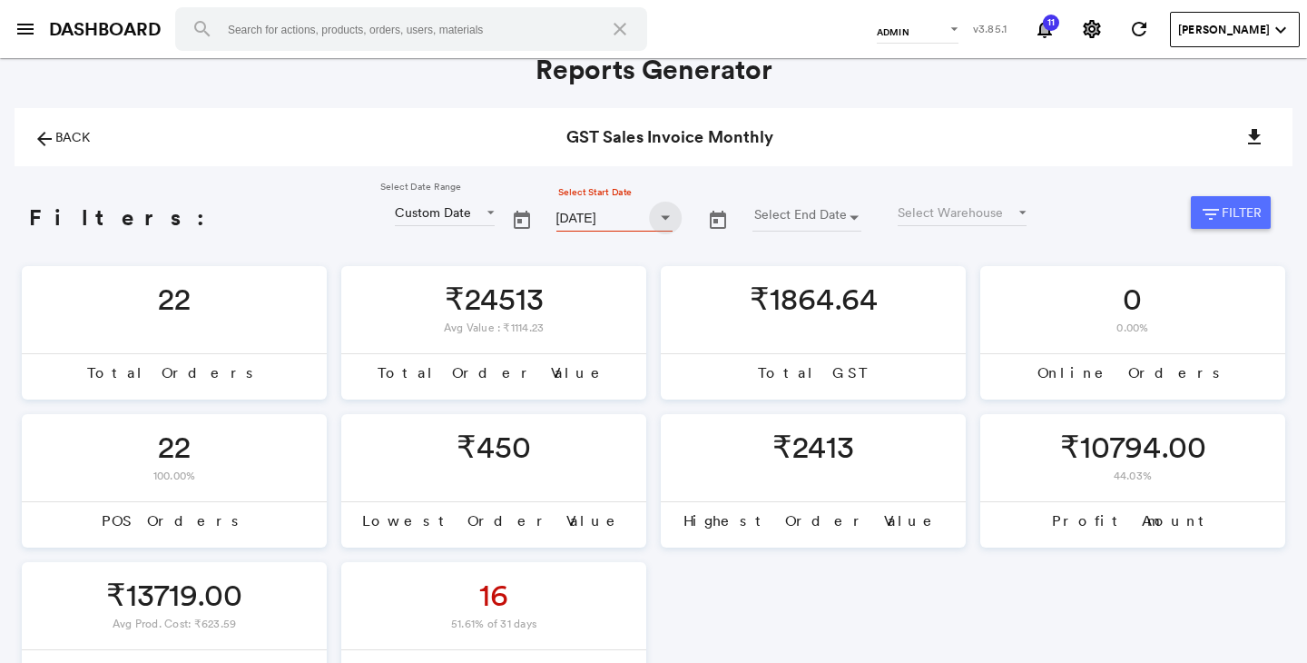
click at [850, 219] on div "Open calendar" at bounding box center [854, 217] width 9 height 5
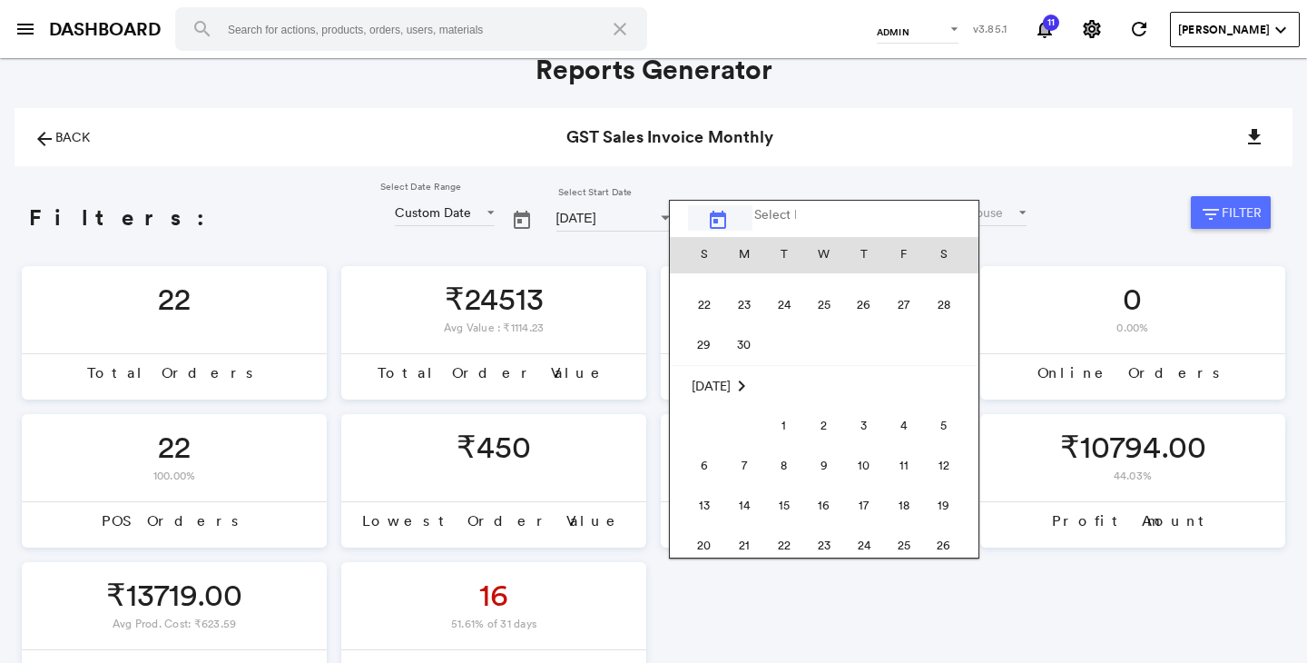
scroll to position [419964, 0]
click at [743, 355] on span "30" at bounding box center [744, 351] width 36 height 36
type input "30-Jun-2025"
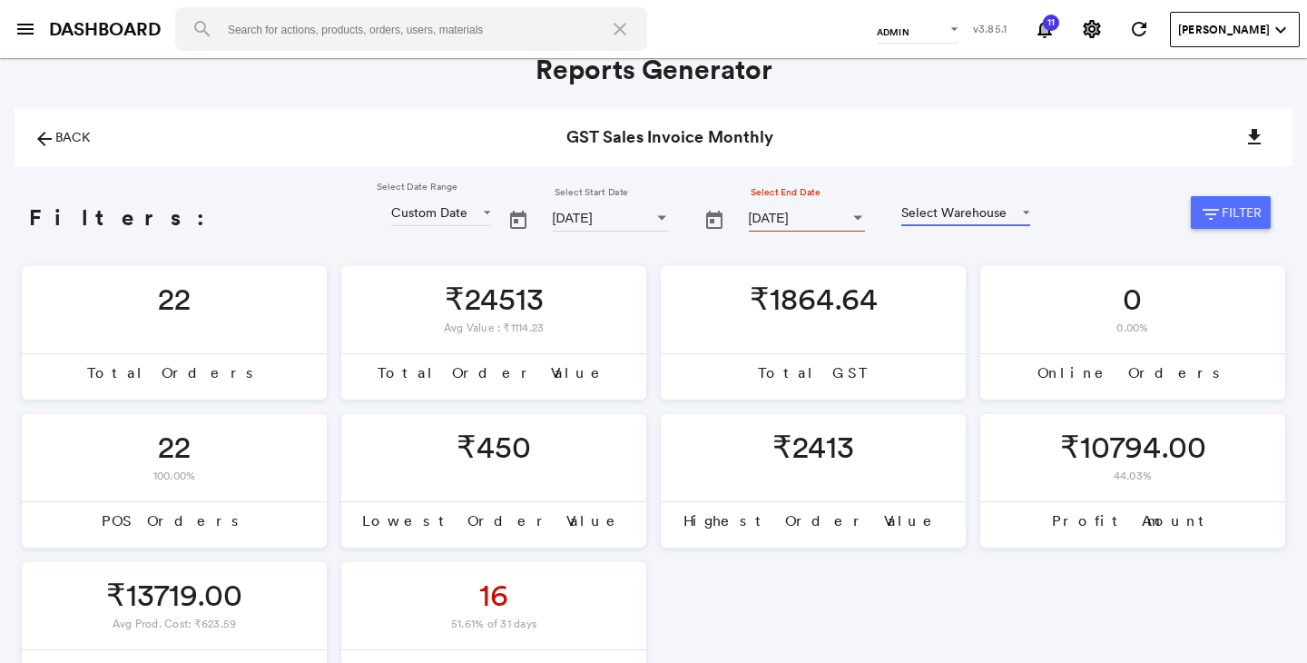
click at [902, 210] on md-select "Select Warehouse Select Warehouse" at bounding box center [966, 212] width 129 height 27
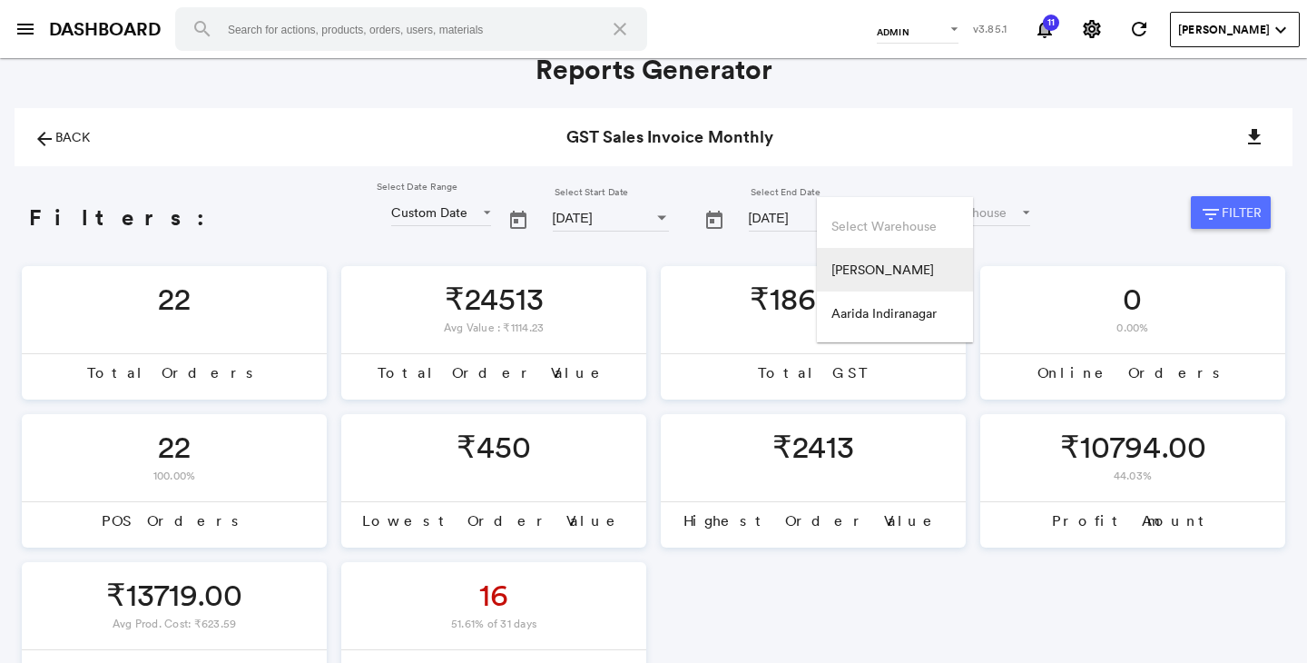
click at [896, 268] on div "[PERSON_NAME]" at bounding box center [883, 270] width 103 height 18
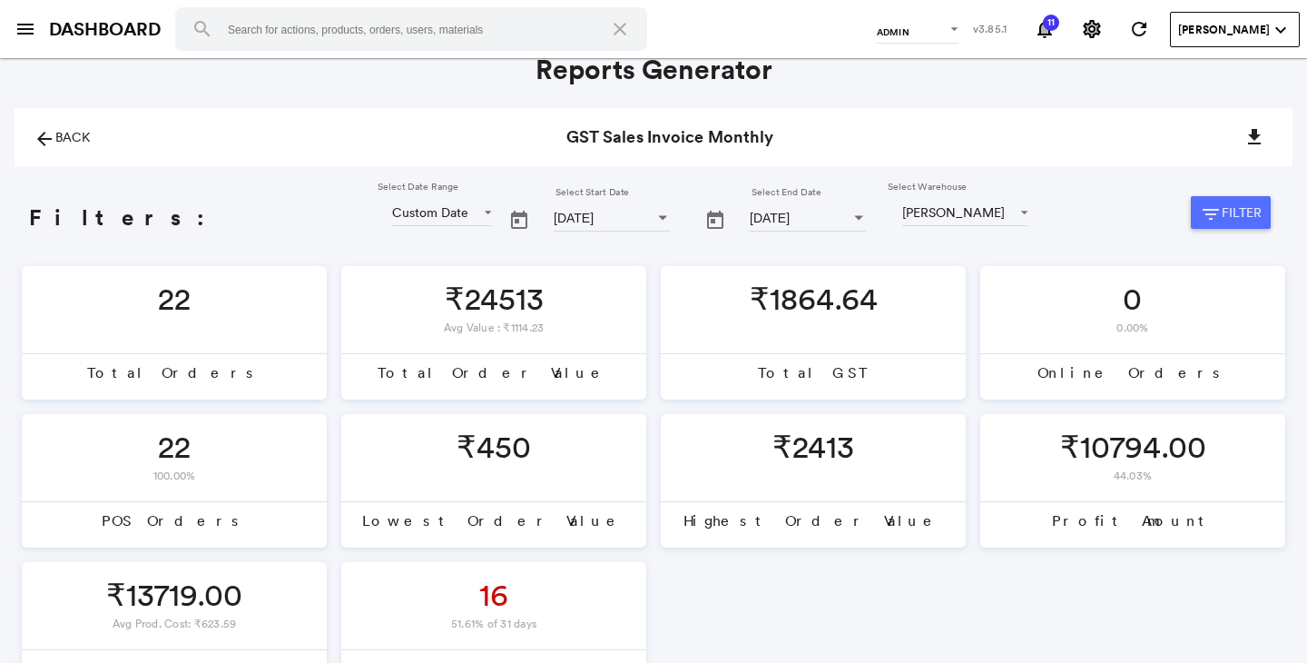
click at [1212, 204] on md-icon "filter_list" at bounding box center [1211, 214] width 22 height 22
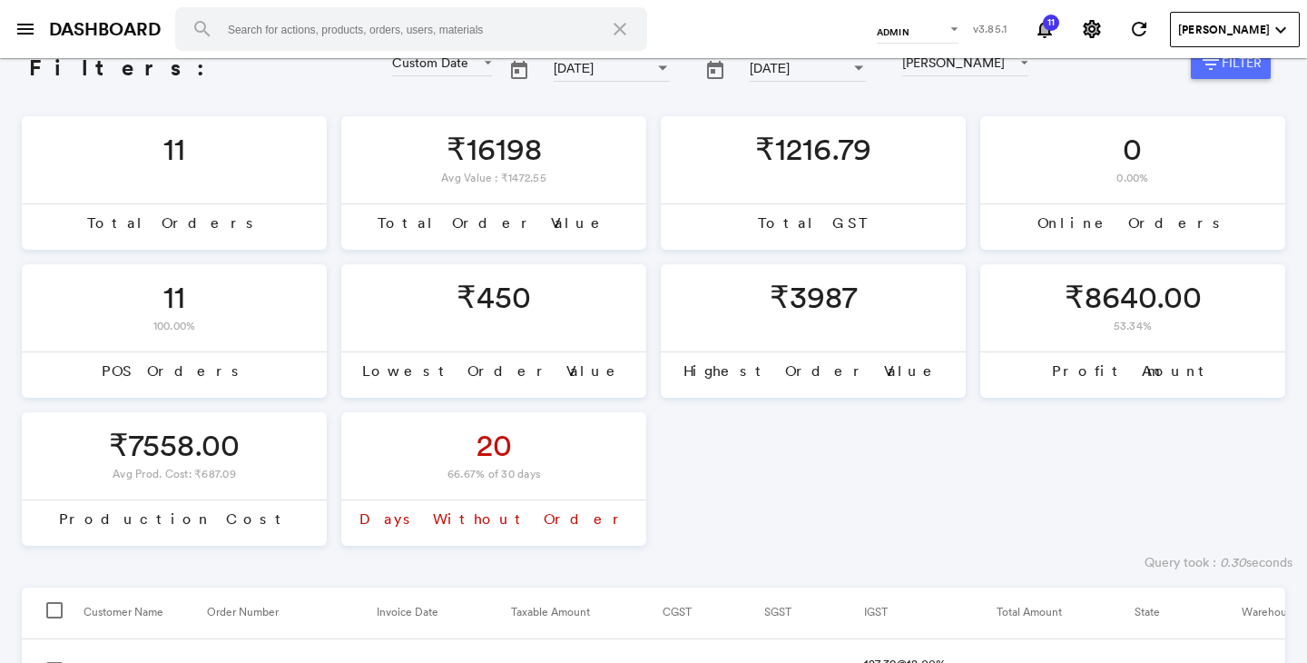
scroll to position [0, 0]
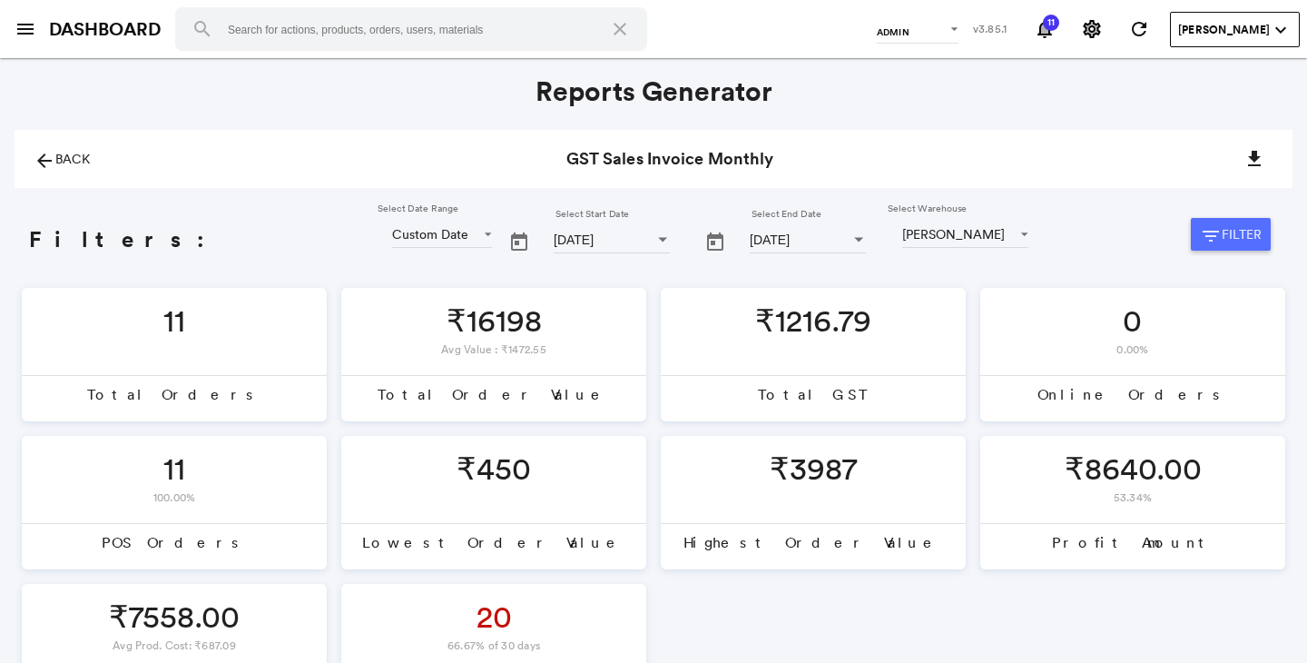
click at [646, 242] on button "Open calendar" at bounding box center [662, 239] width 33 height 33
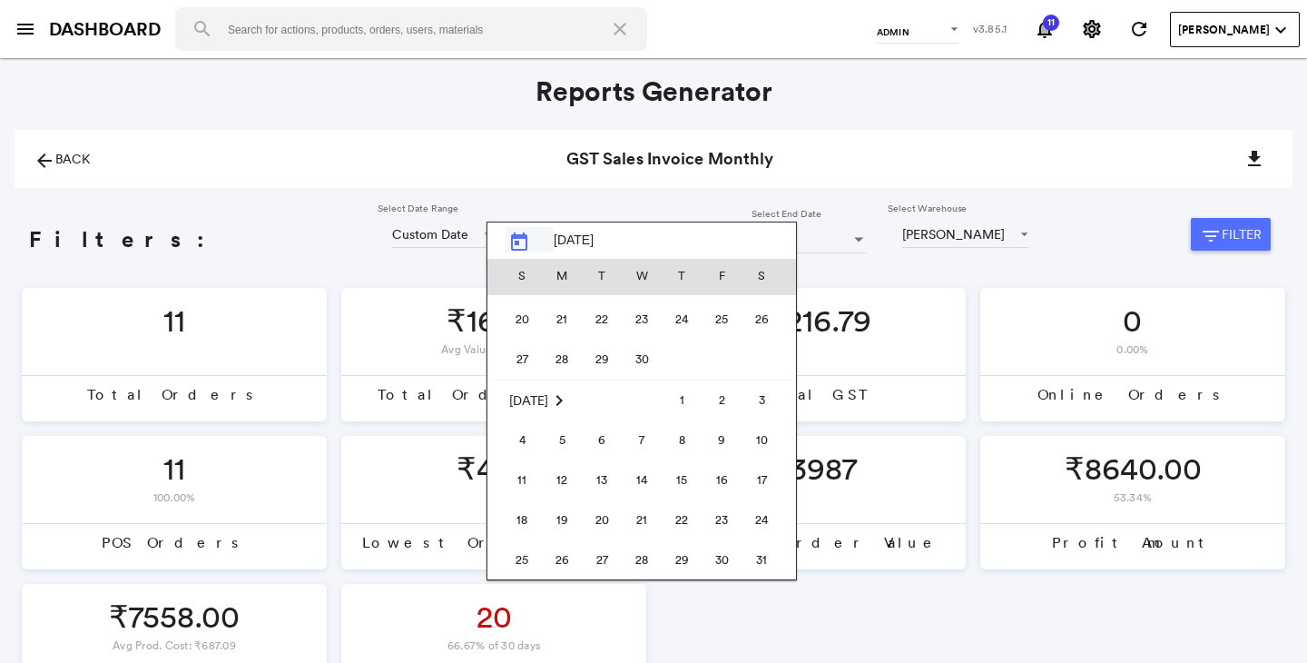
scroll to position [419487, 0]
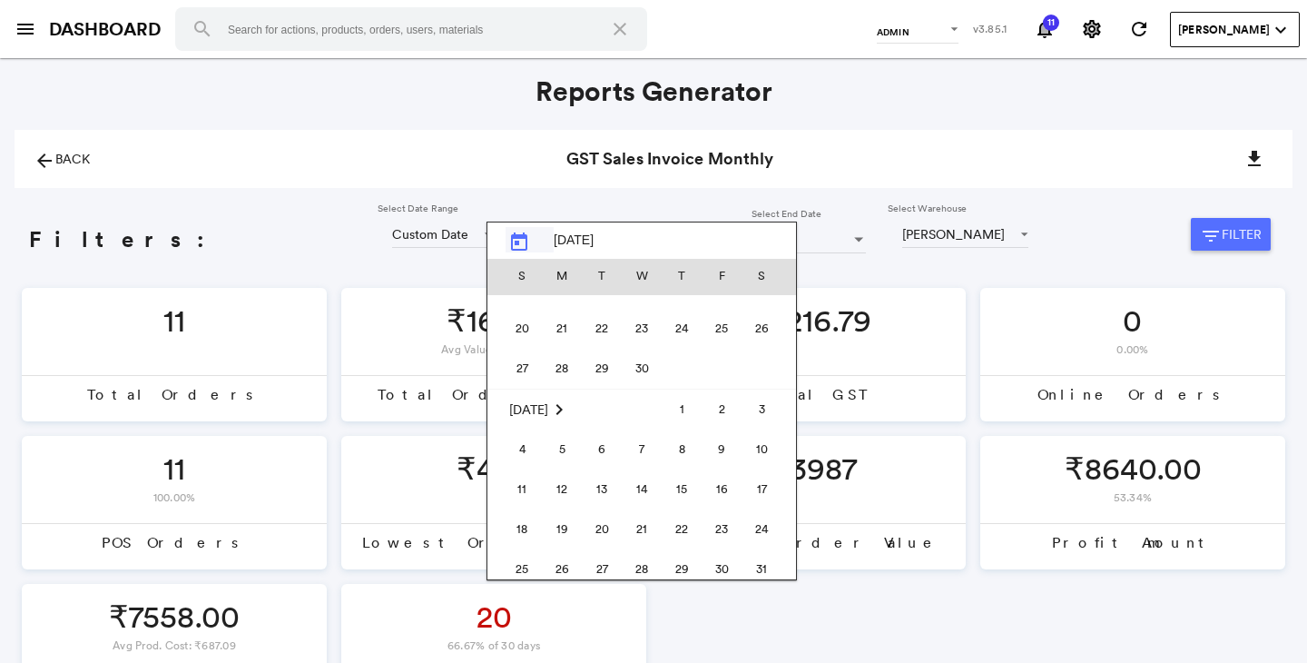
click at [548, 414] on span "May 2025" at bounding box center [528, 409] width 39 height 16
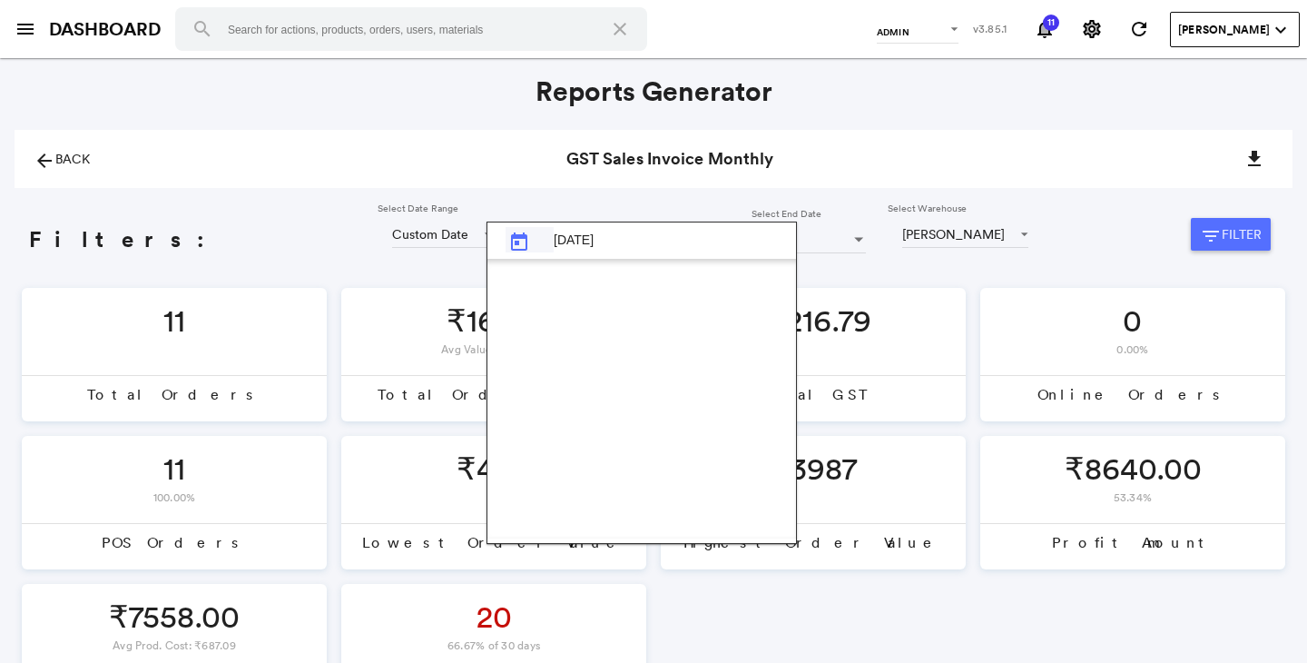
scroll to position [11584, 0]
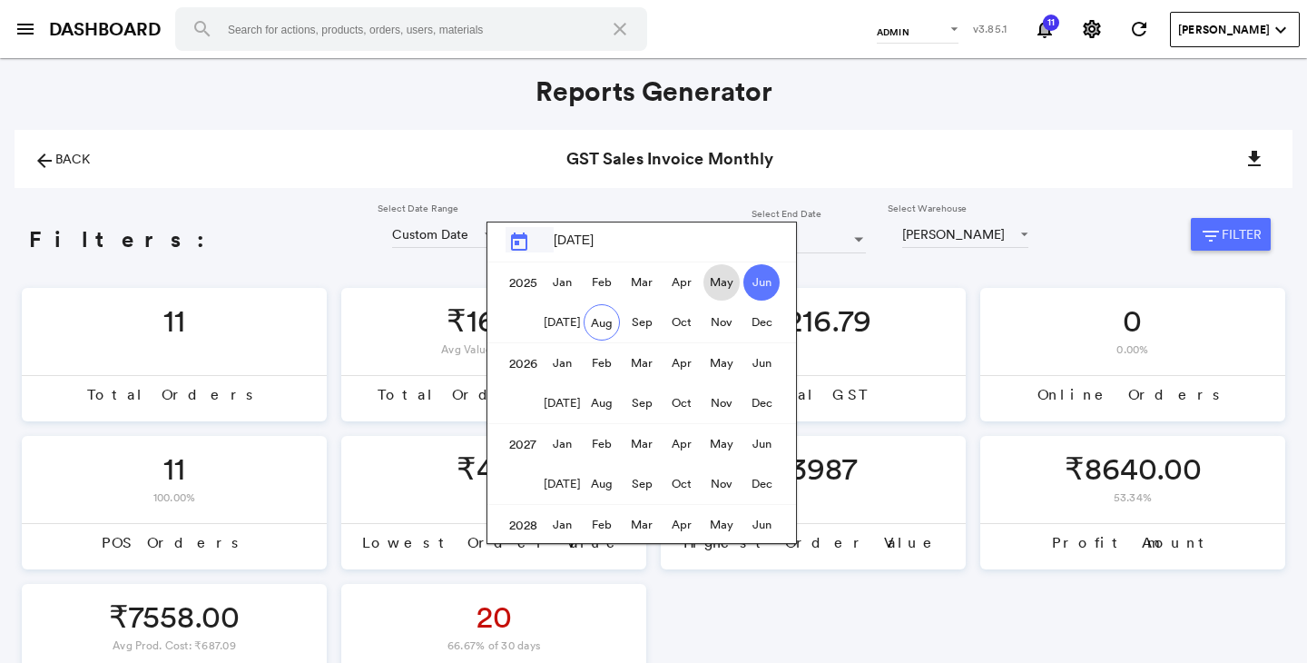
click at [716, 280] on span "May" at bounding box center [722, 282] width 36 height 36
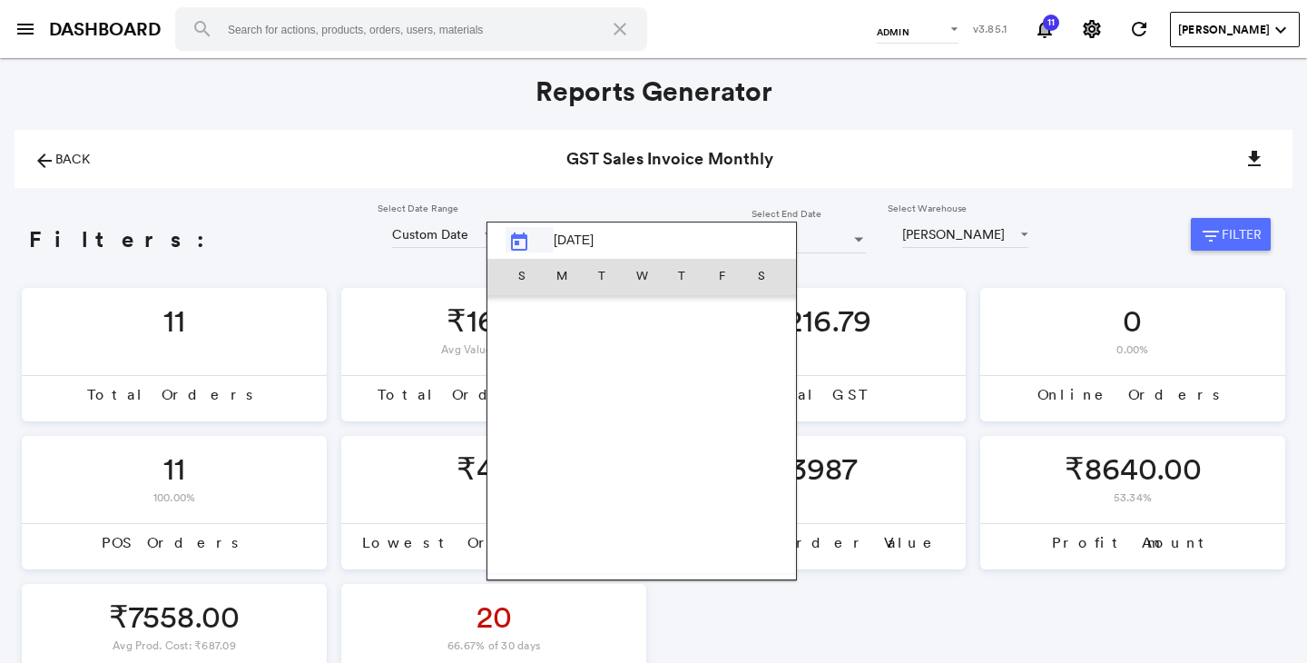
scroll to position [419580, 0]
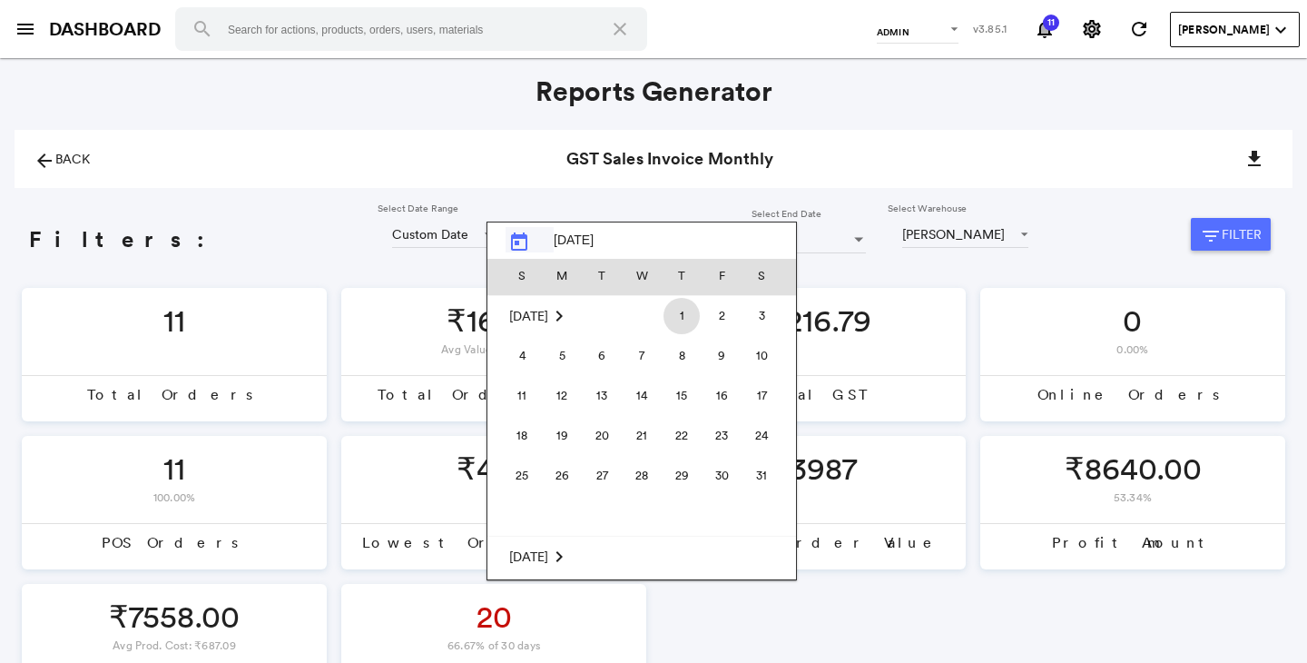
click at [682, 320] on span "1" at bounding box center [682, 316] width 36 height 36
type input "01-May-2025"
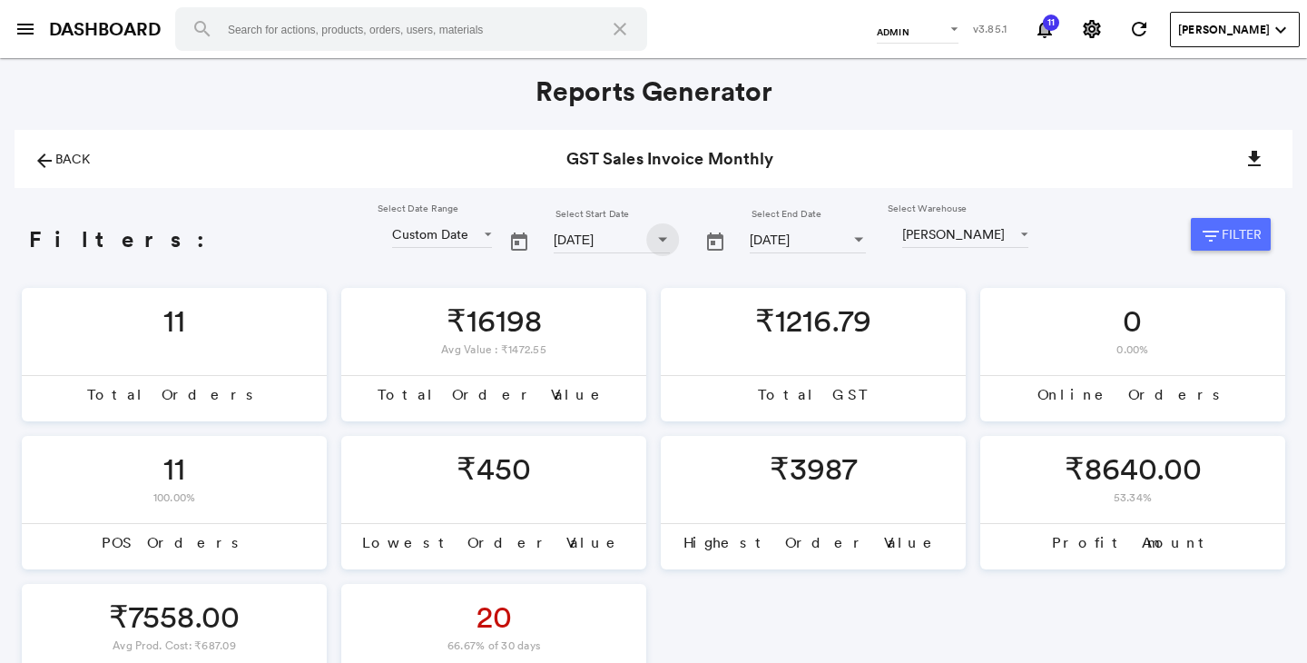
click at [843, 241] on button "Open calendar" at bounding box center [859, 239] width 33 height 33
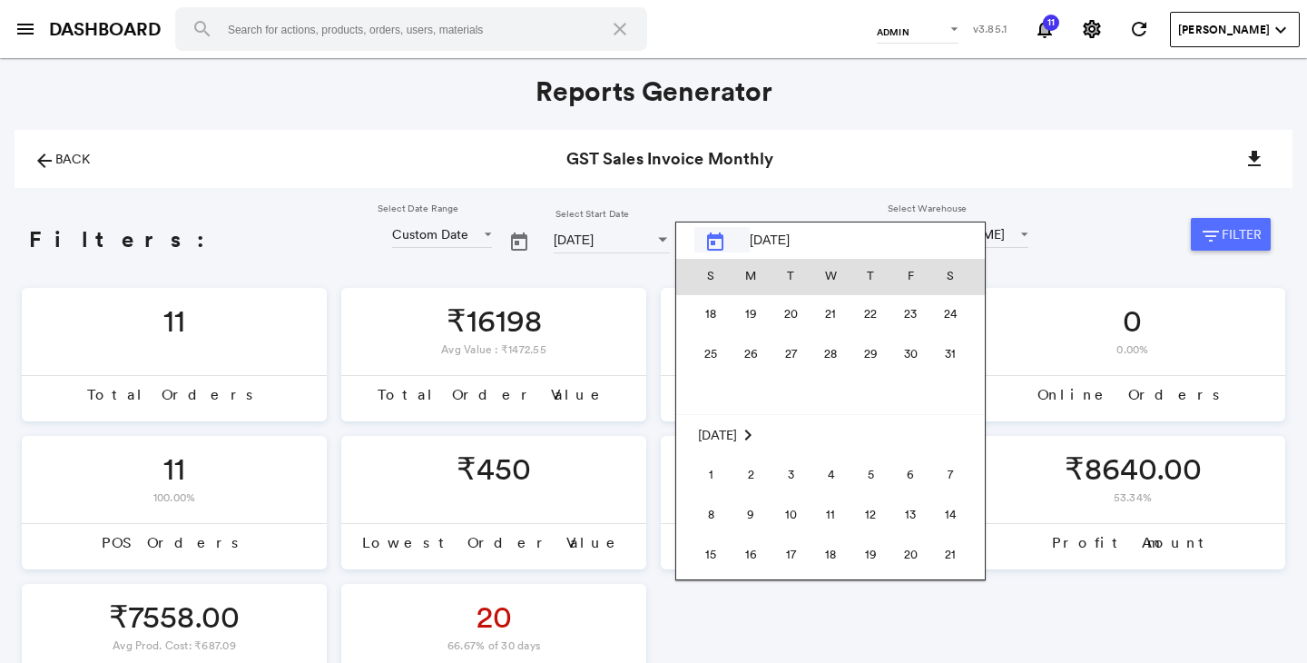
scroll to position [419697, 0]
click at [958, 352] on span "31" at bounding box center [950, 359] width 36 height 36
type input "31-May-2025"
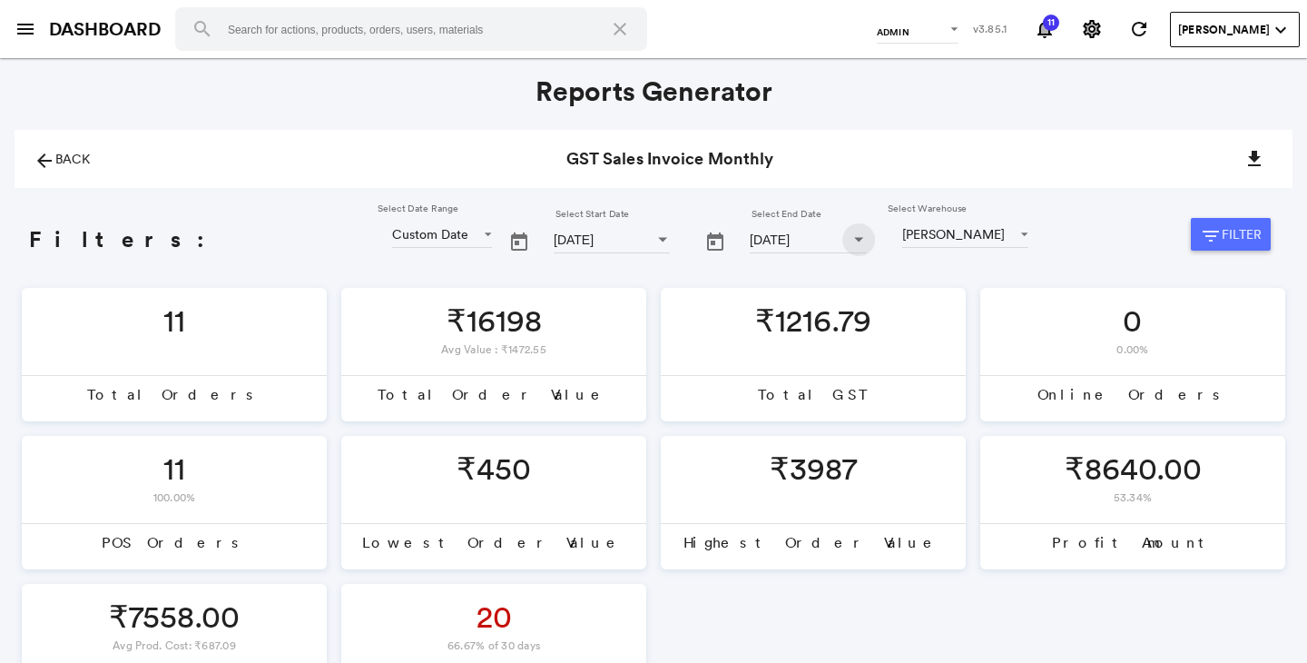
click at [1229, 236] on button "filter_list Filter" at bounding box center [1231, 234] width 80 height 33
click at [468, 236] on span "Select Date Range" at bounding box center [479, 232] width 22 height 17
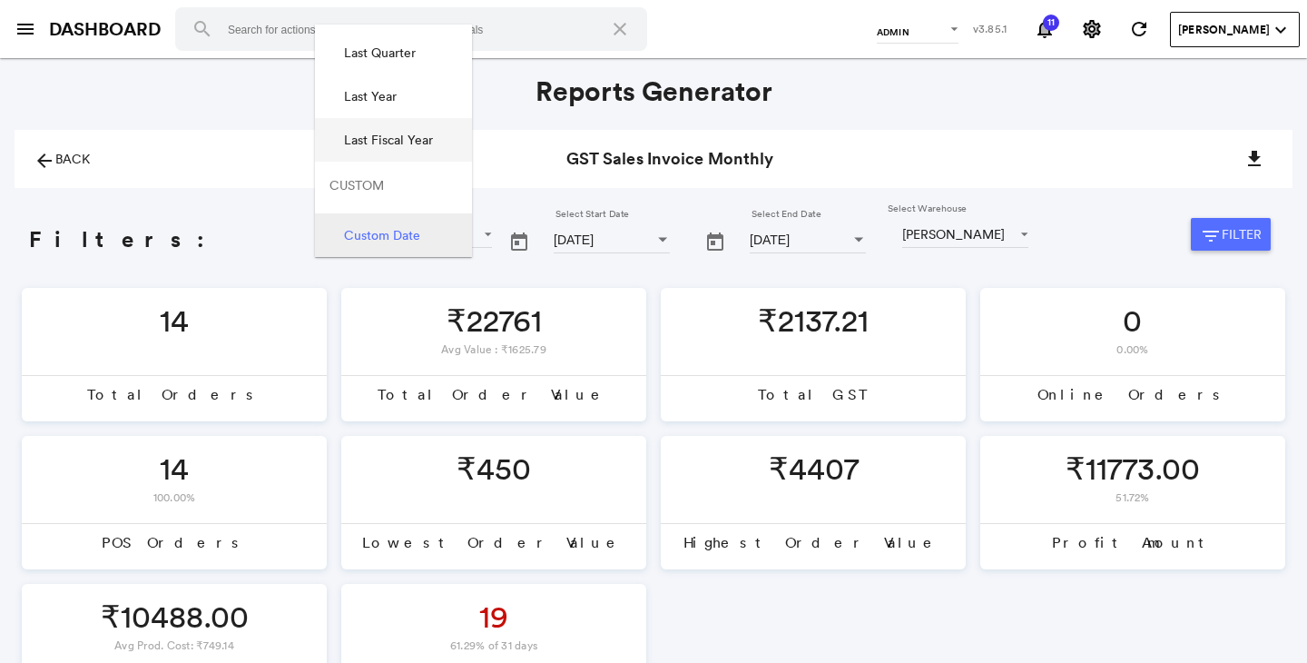
scroll to position [0, 0]
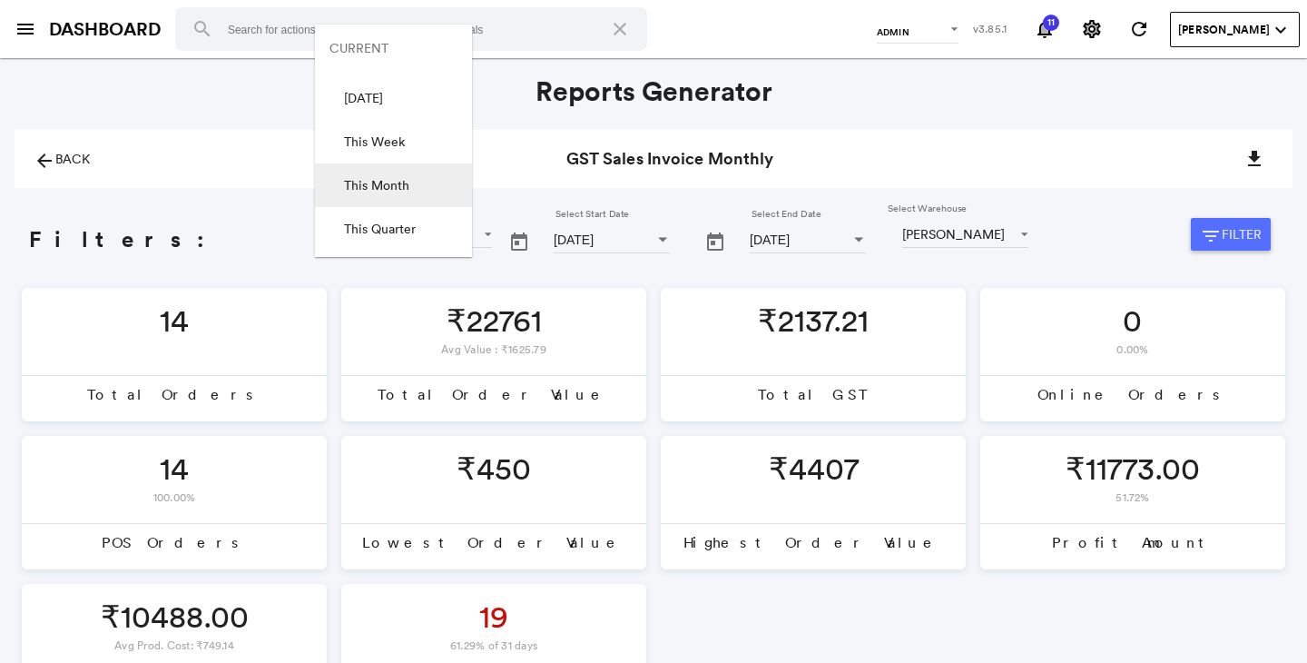
click at [399, 185] on div "This Month" at bounding box center [376, 185] width 65 height 18
type input "01-Aug-2025"
type input "31-Aug-2025"
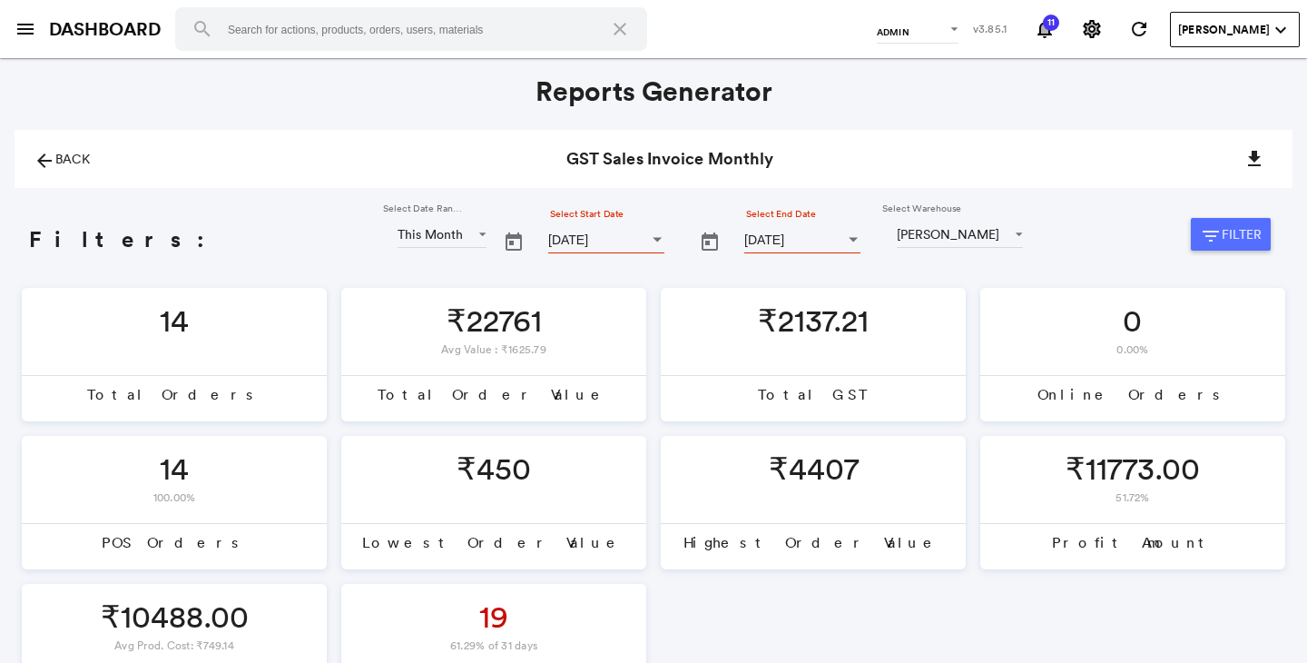
click at [1217, 236] on md-icon "filter_list" at bounding box center [1211, 236] width 22 height 22
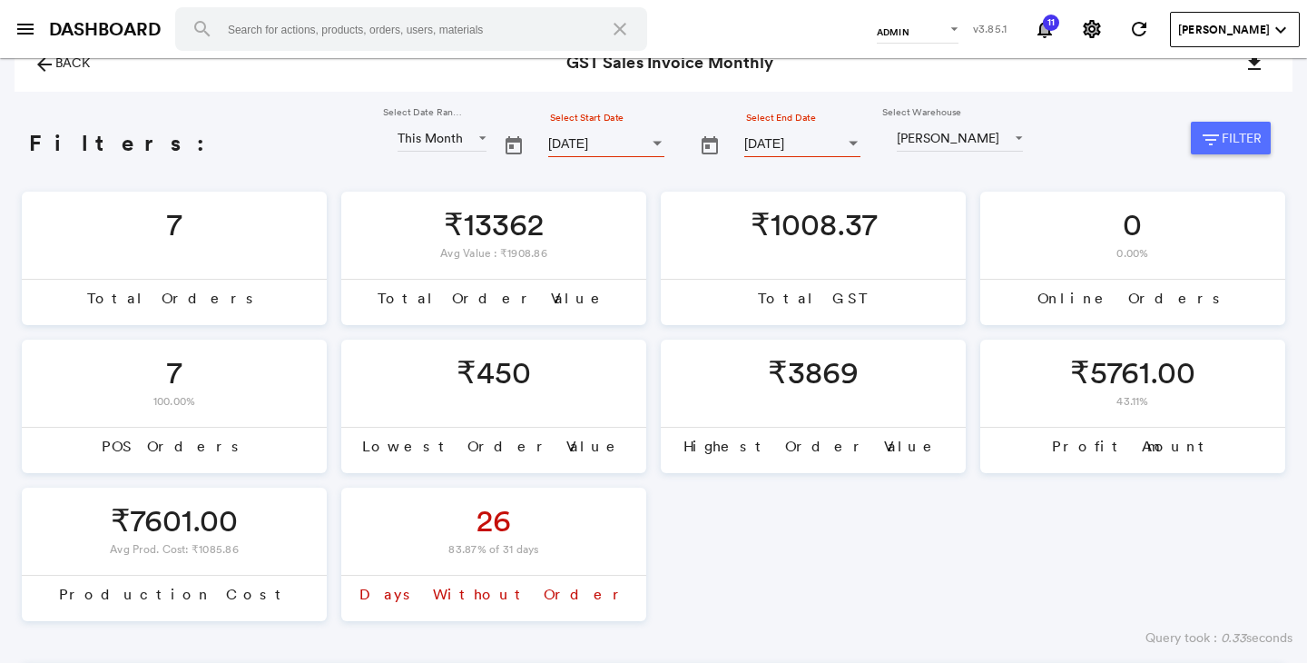
scroll to position [97, 0]
